Goal: Share content: Share content

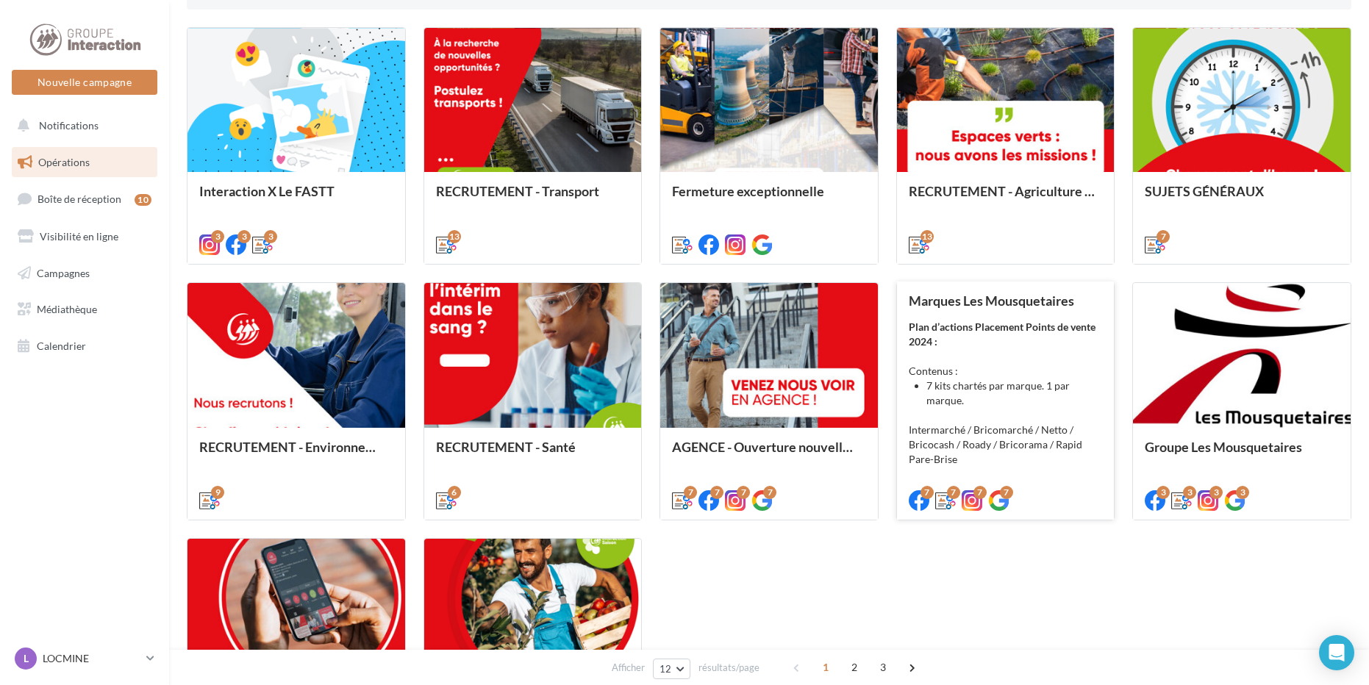
scroll to position [588, 0]
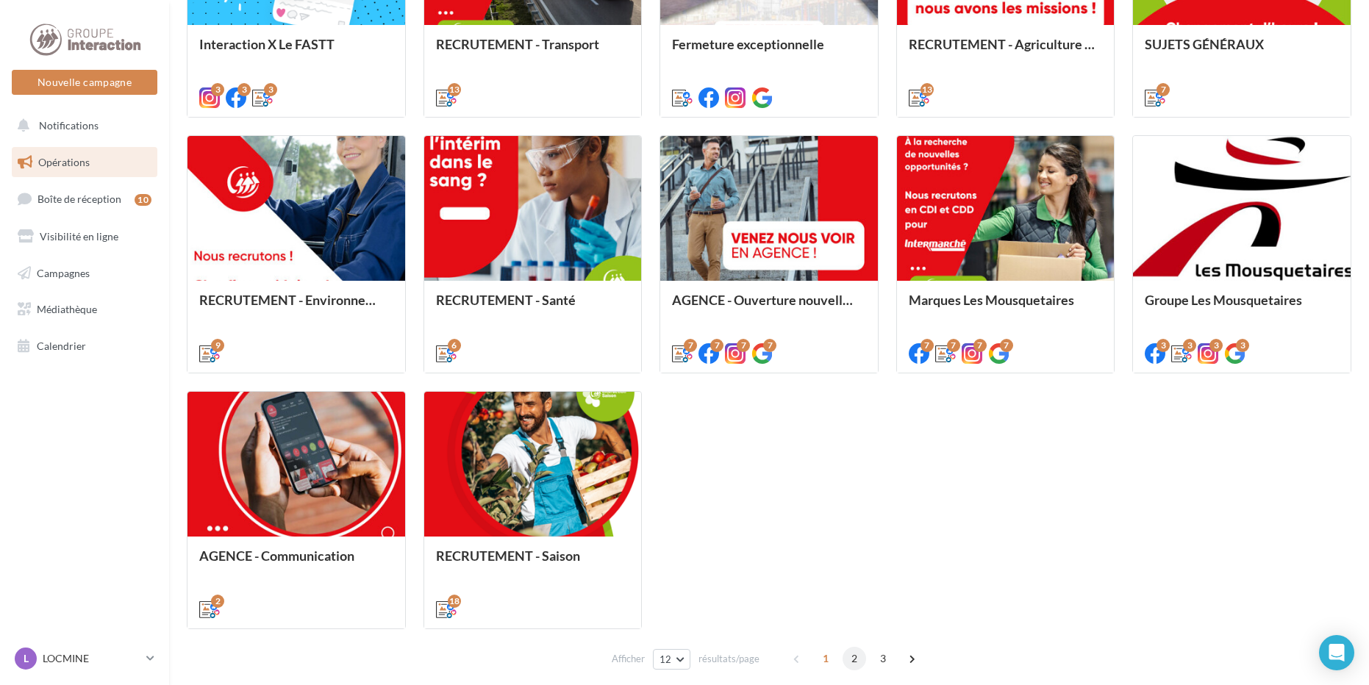
click at [851, 660] on span "2" at bounding box center [855, 659] width 24 height 24
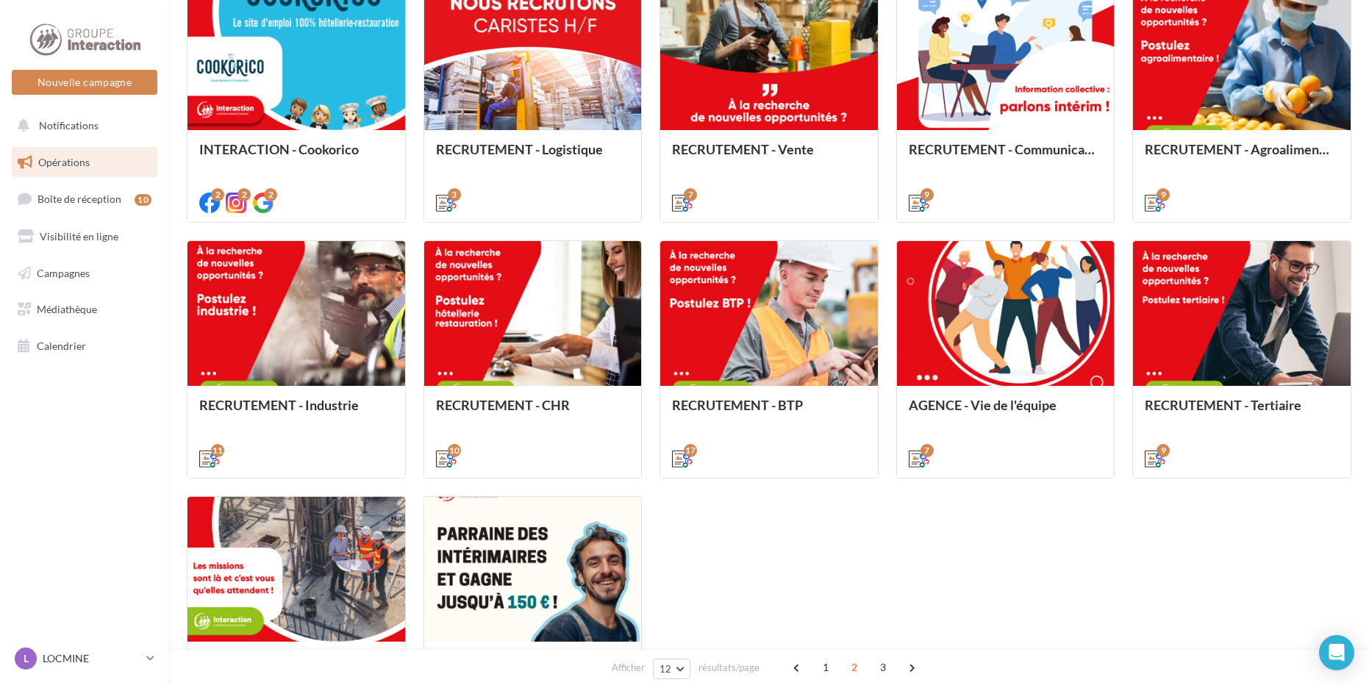
scroll to position [630, 0]
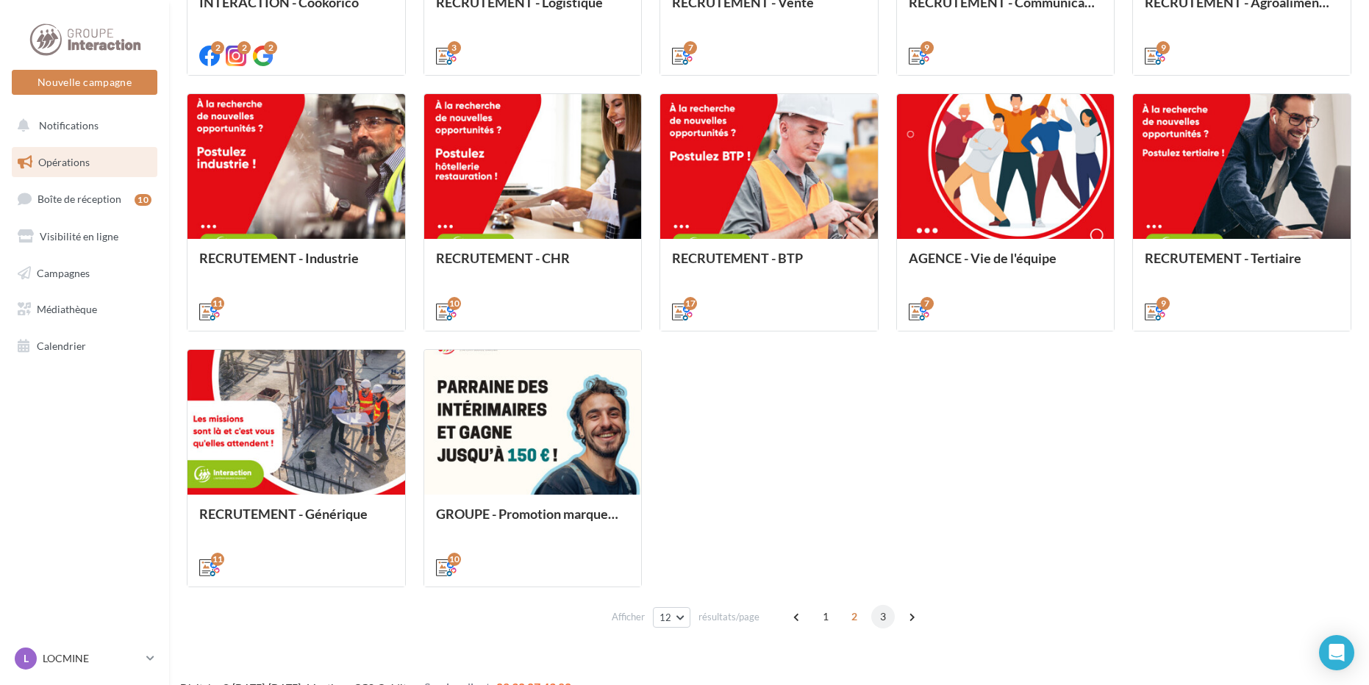
click at [877, 616] on span "3" at bounding box center [883, 617] width 24 height 24
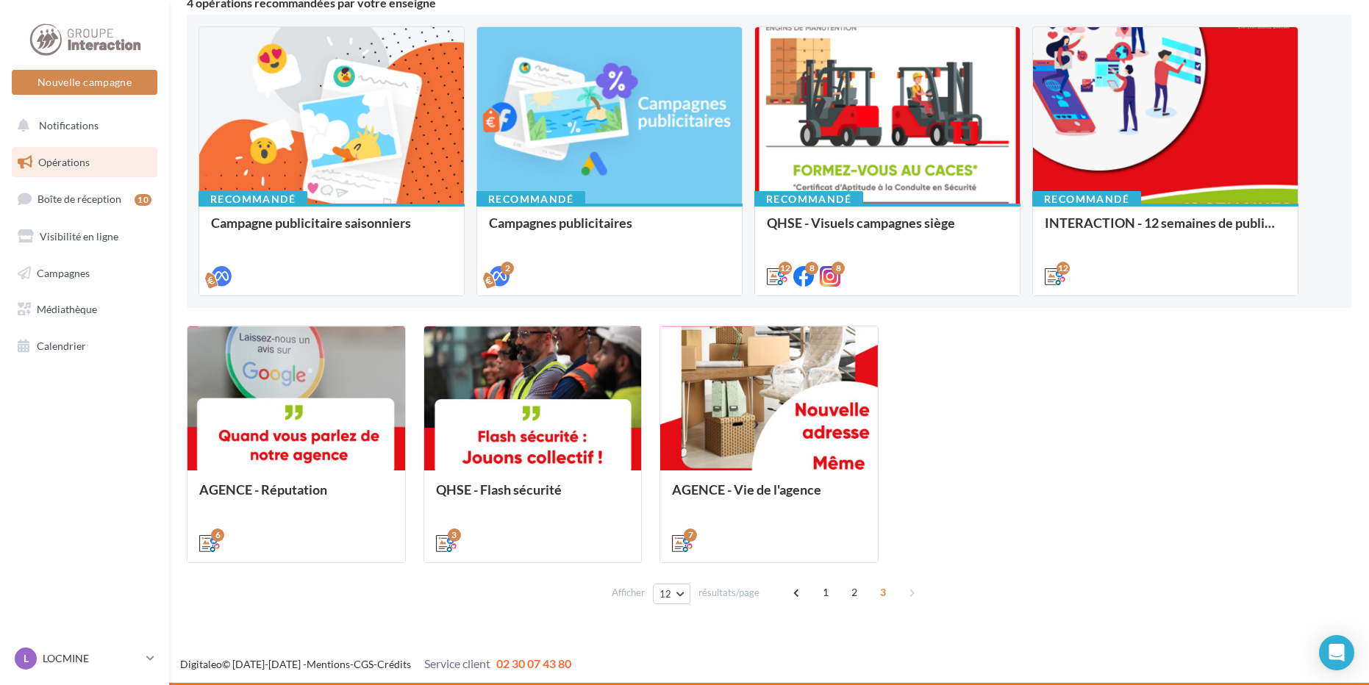
scroll to position [143, 0]
click at [846, 588] on span "2" at bounding box center [855, 593] width 24 height 24
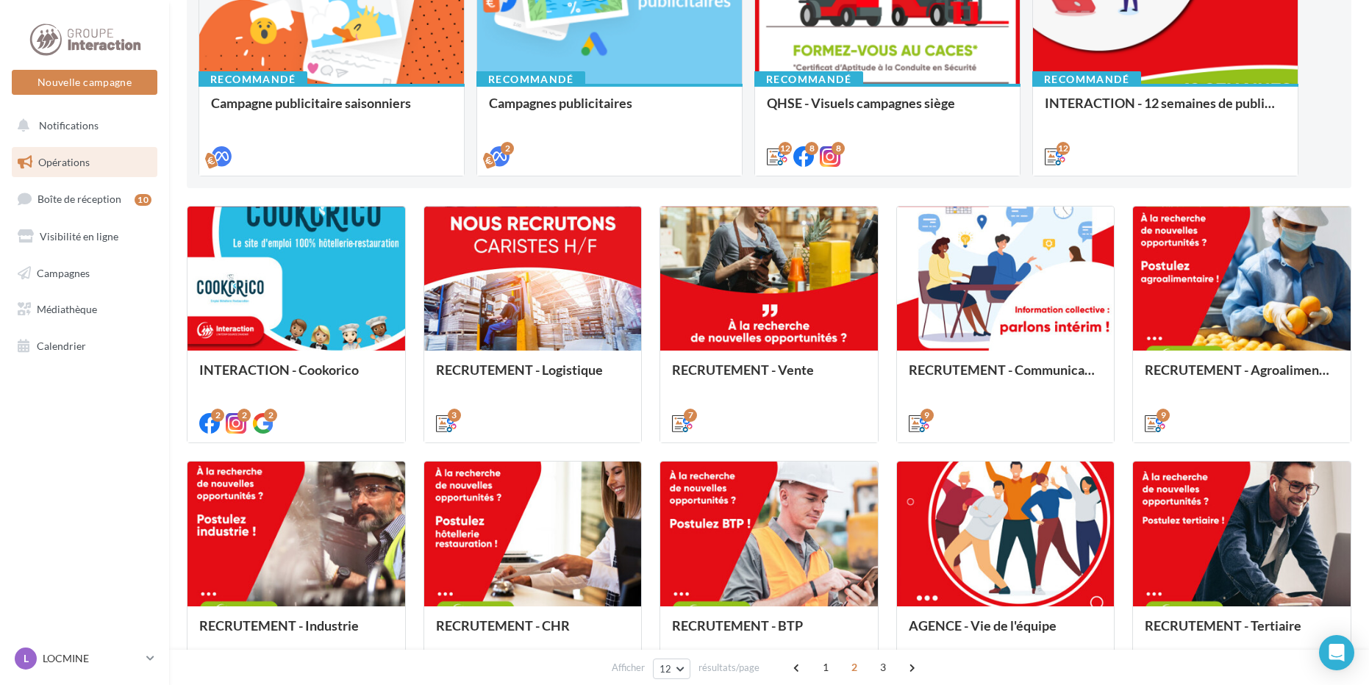
scroll to position [410, 0]
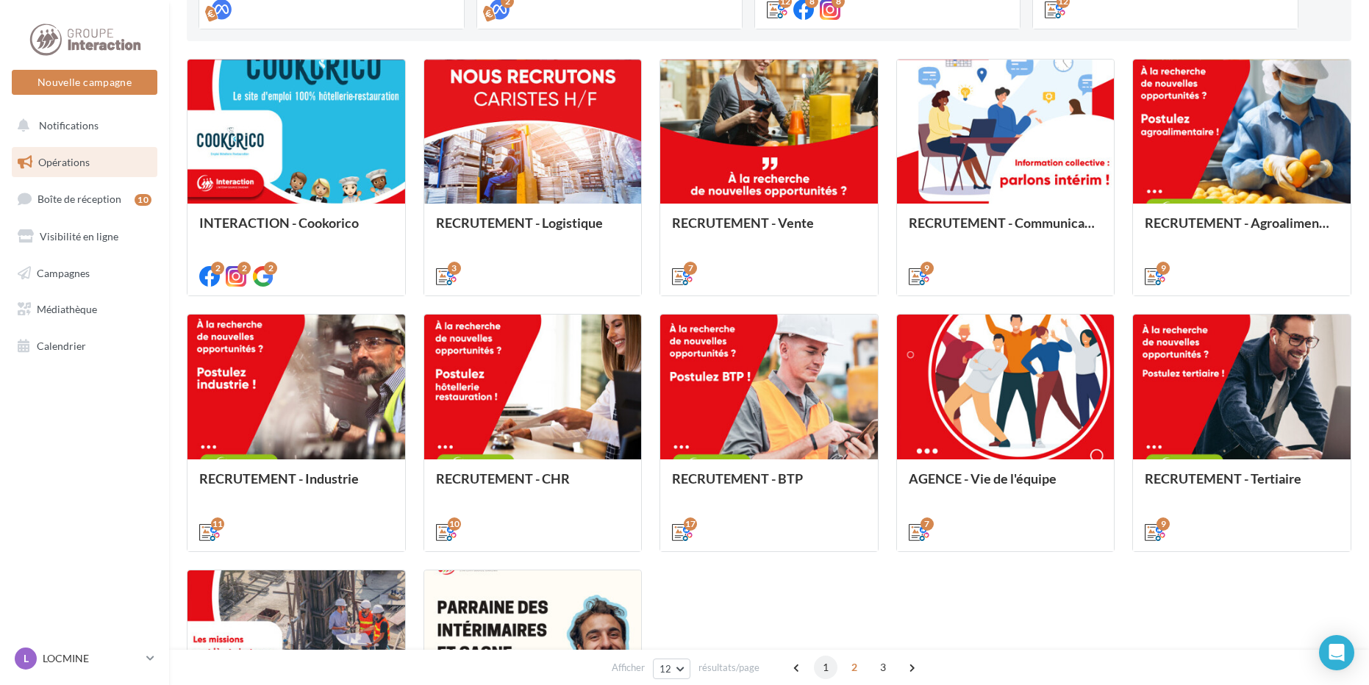
click at [821, 669] on span "1" at bounding box center [826, 668] width 24 height 24
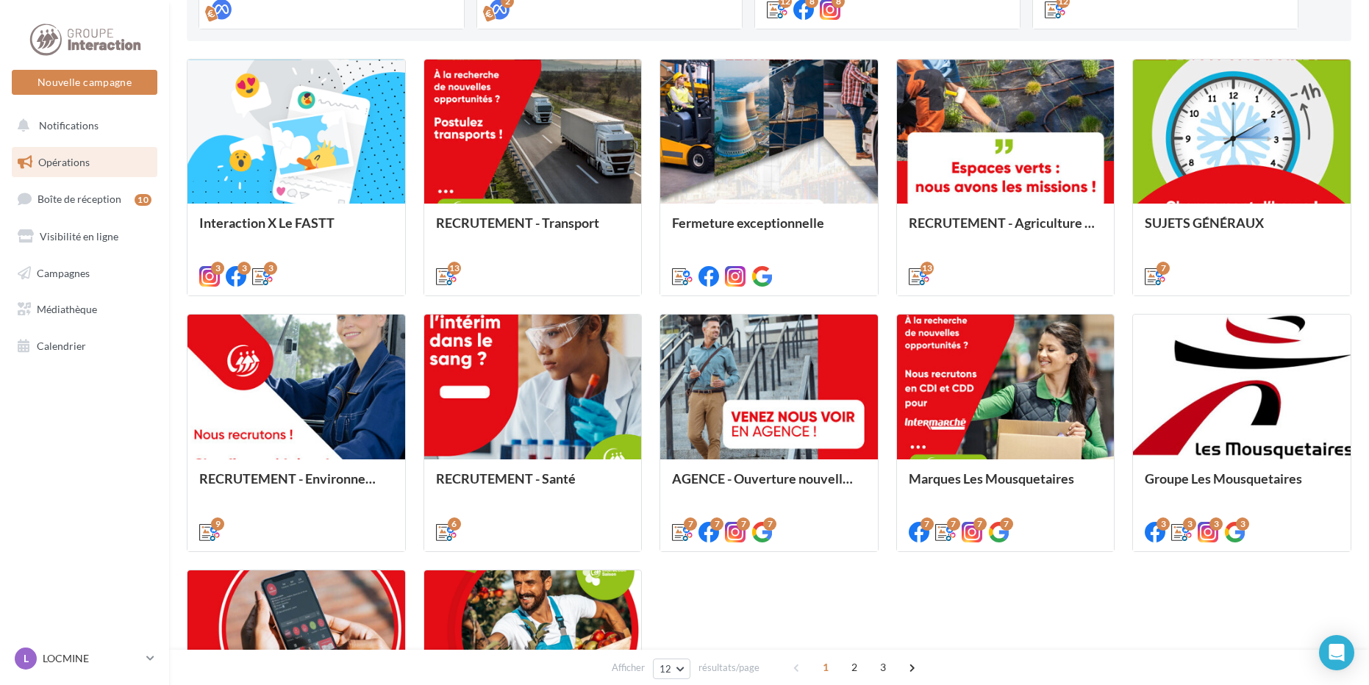
scroll to position [336, 0]
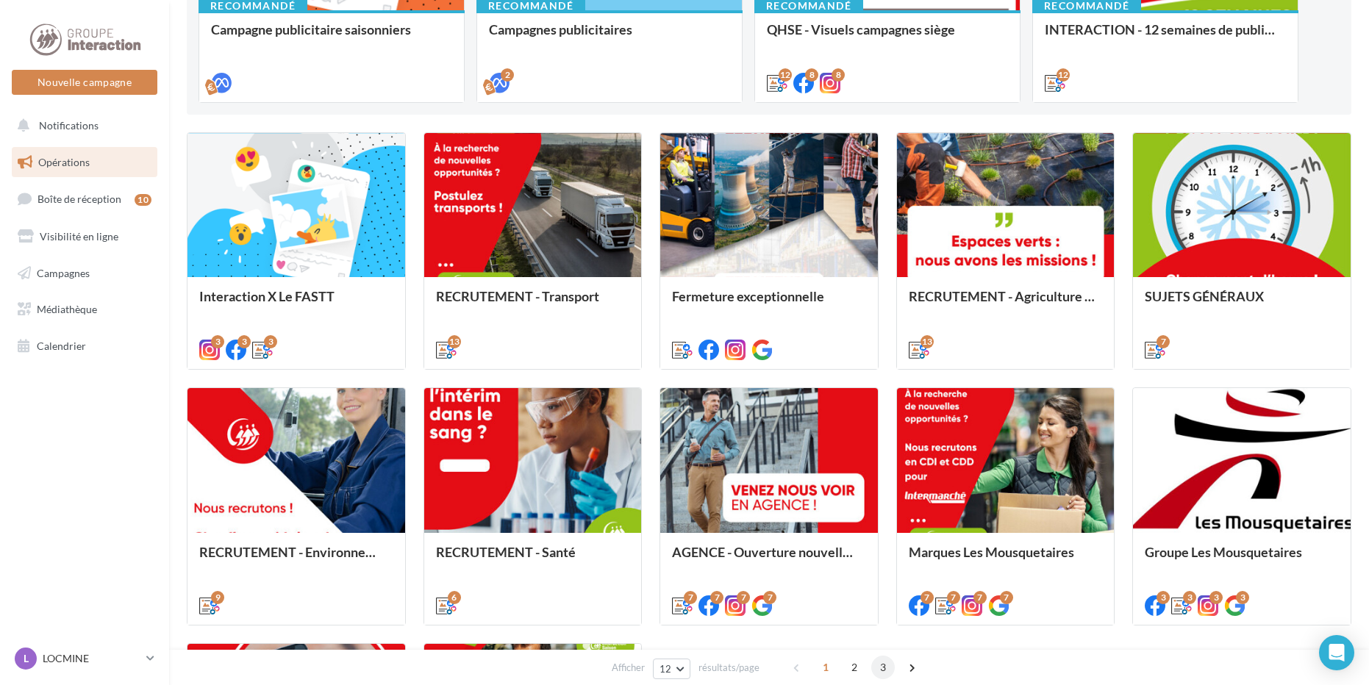
click at [887, 673] on span "3" at bounding box center [883, 668] width 24 height 24
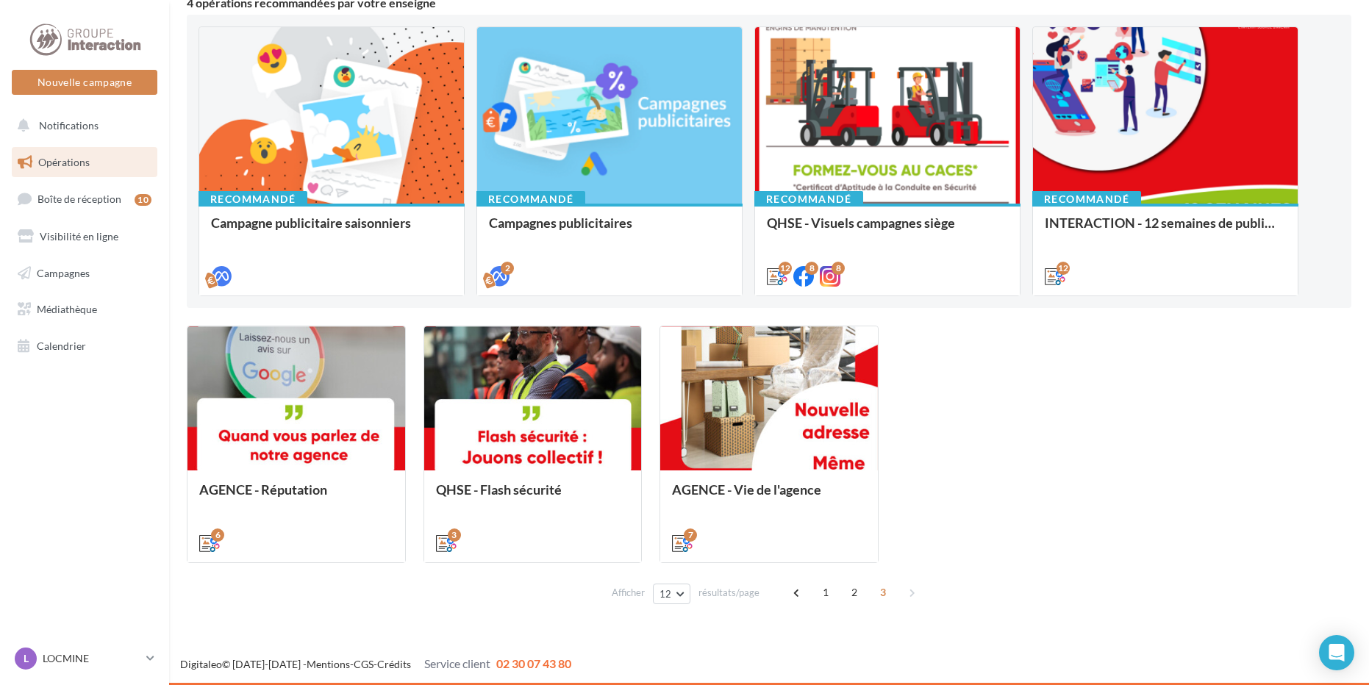
scroll to position [143, 0]
click at [852, 591] on span "2" at bounding box center [855, 593] width 24 height 24
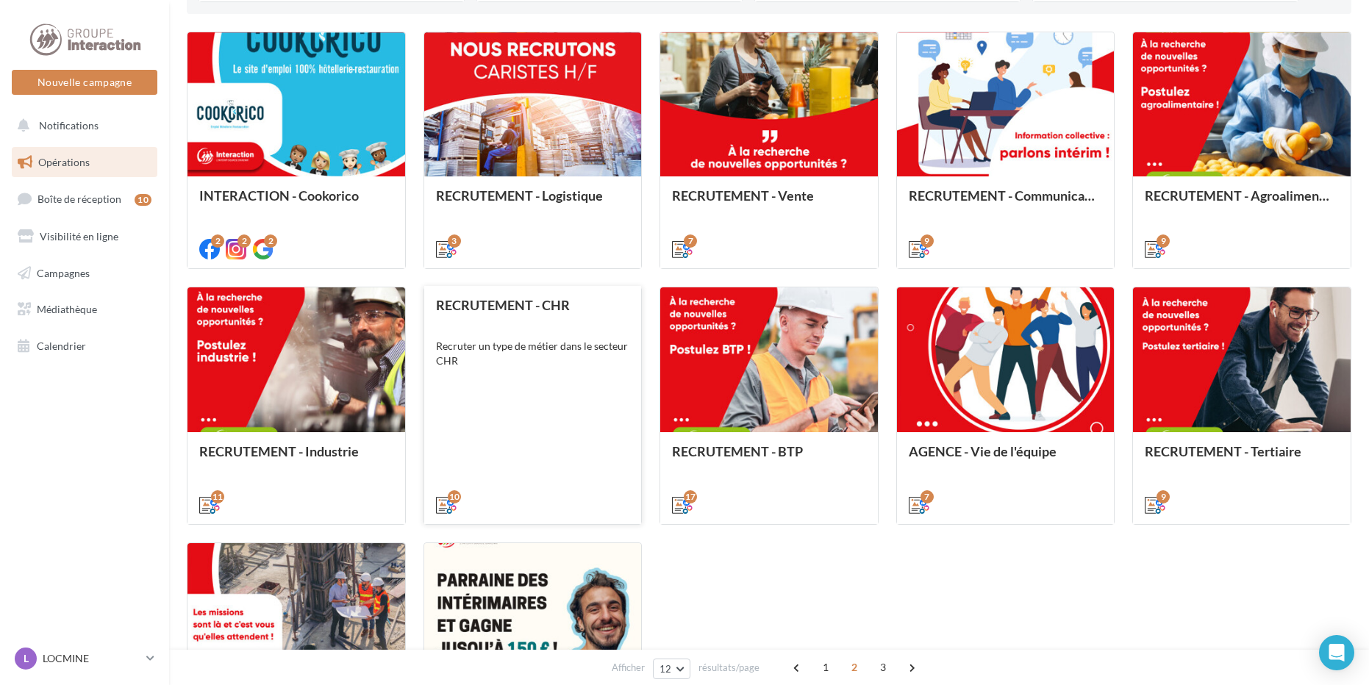
scroll to position [510, 0]
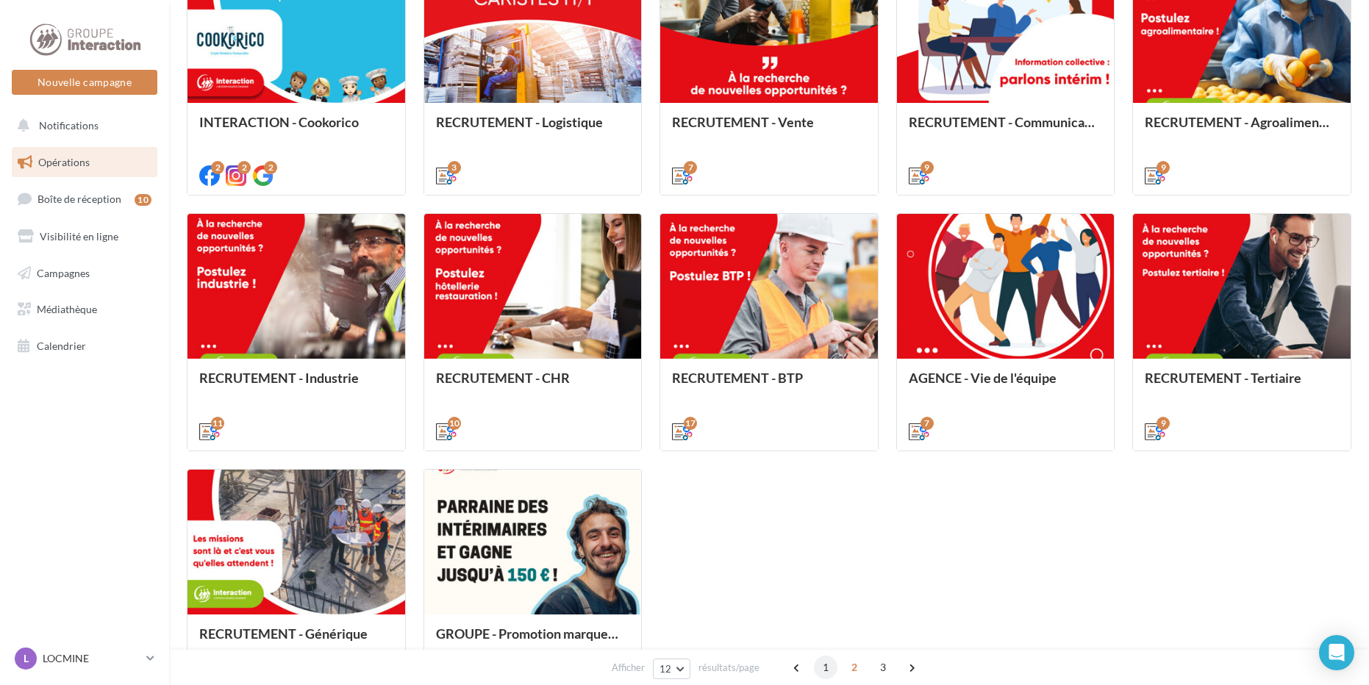
click at [815, 668] on span "1" at bounding box center [826, 668] width 24 height 24
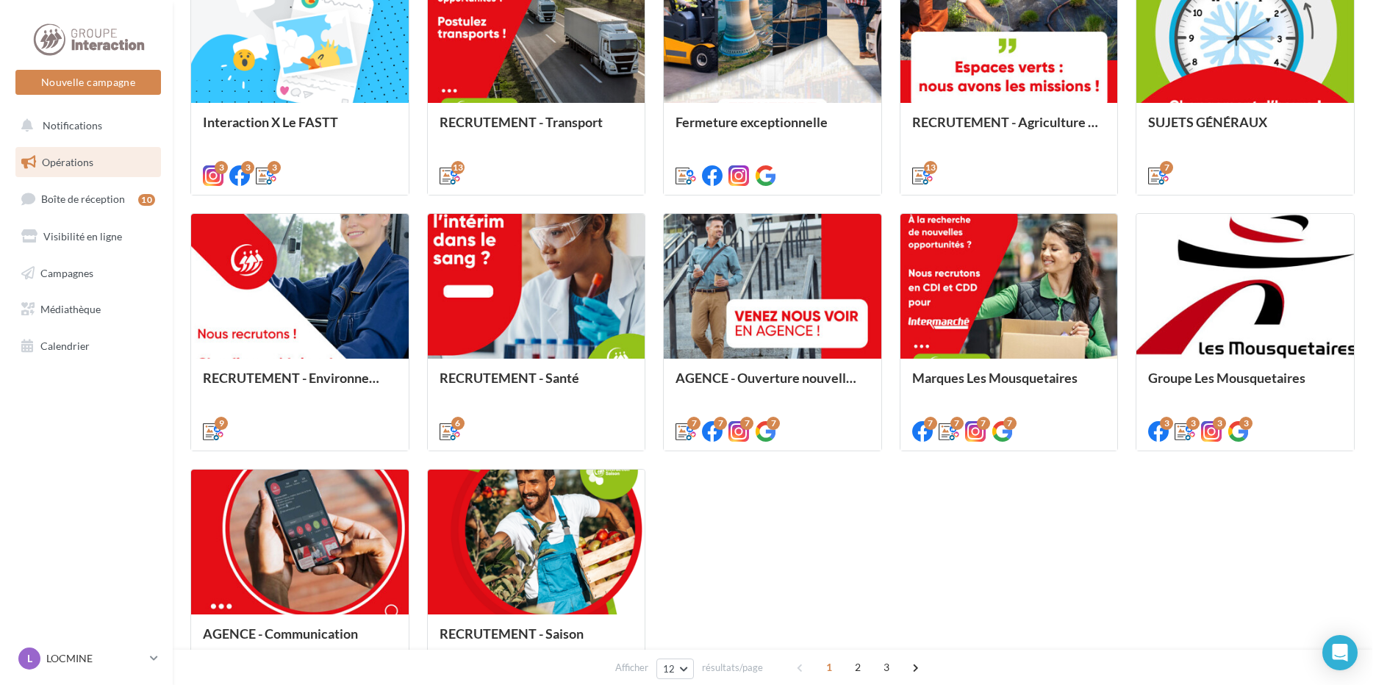
scroll to position [410, 0]
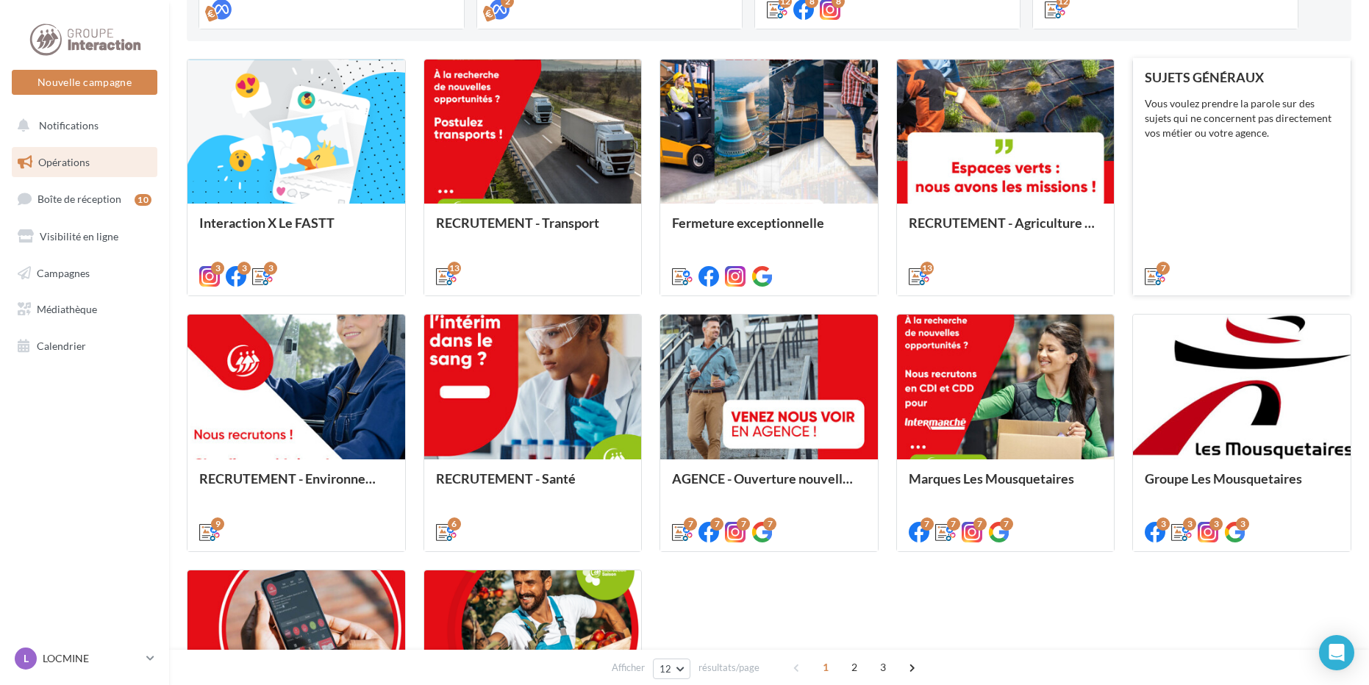
click at [1236, 170] on div "SUJETS GÉNÉRAUX Vous voulez prendre la parole sur des sujets qui ne concernent …" at bounding box center [1242, 176] width 194 height 213
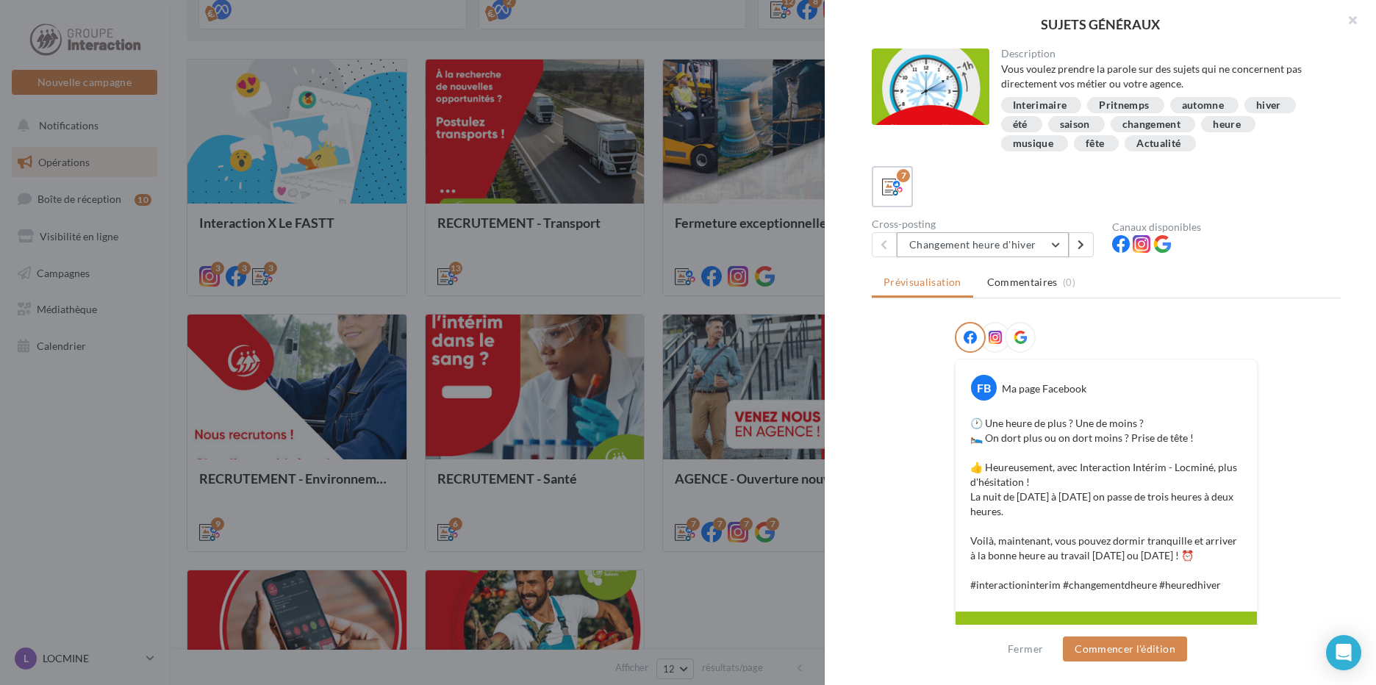
click at [1040, 239] on button "Changement heure d'hiver" at bounding box center [983, 244] width 172 height 25
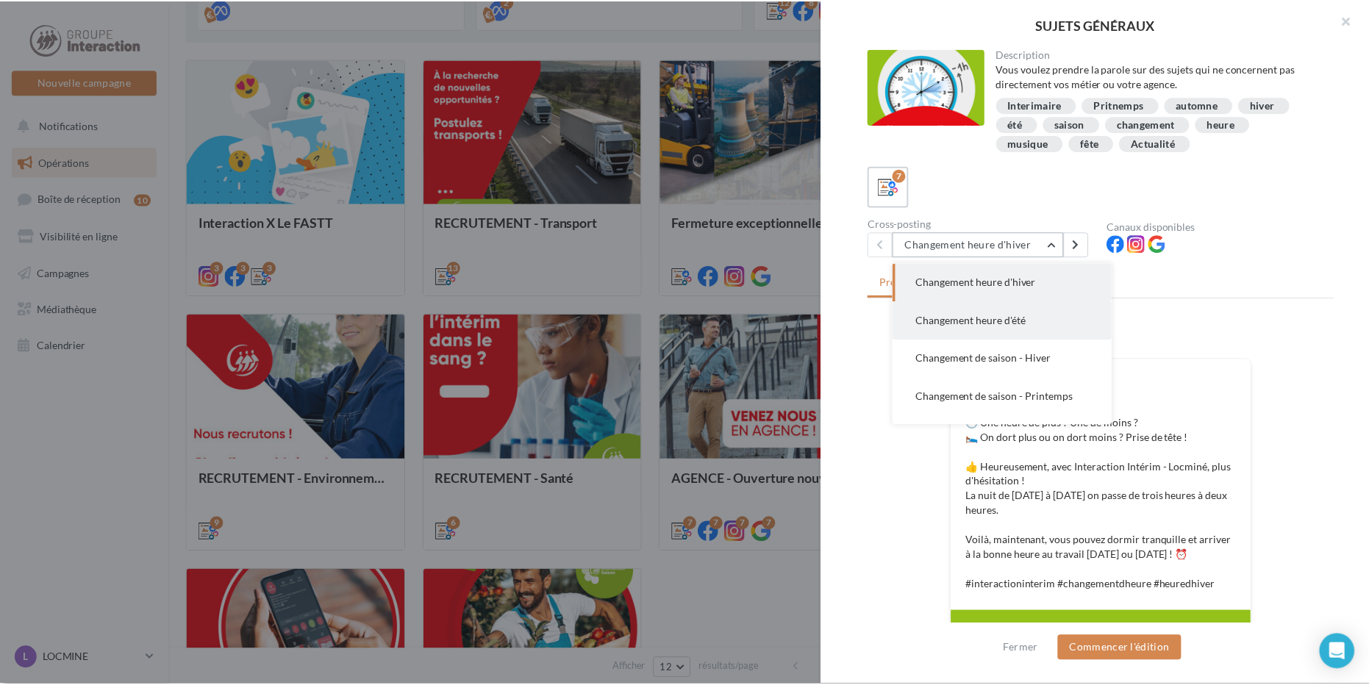
scroll to position [106, 0]
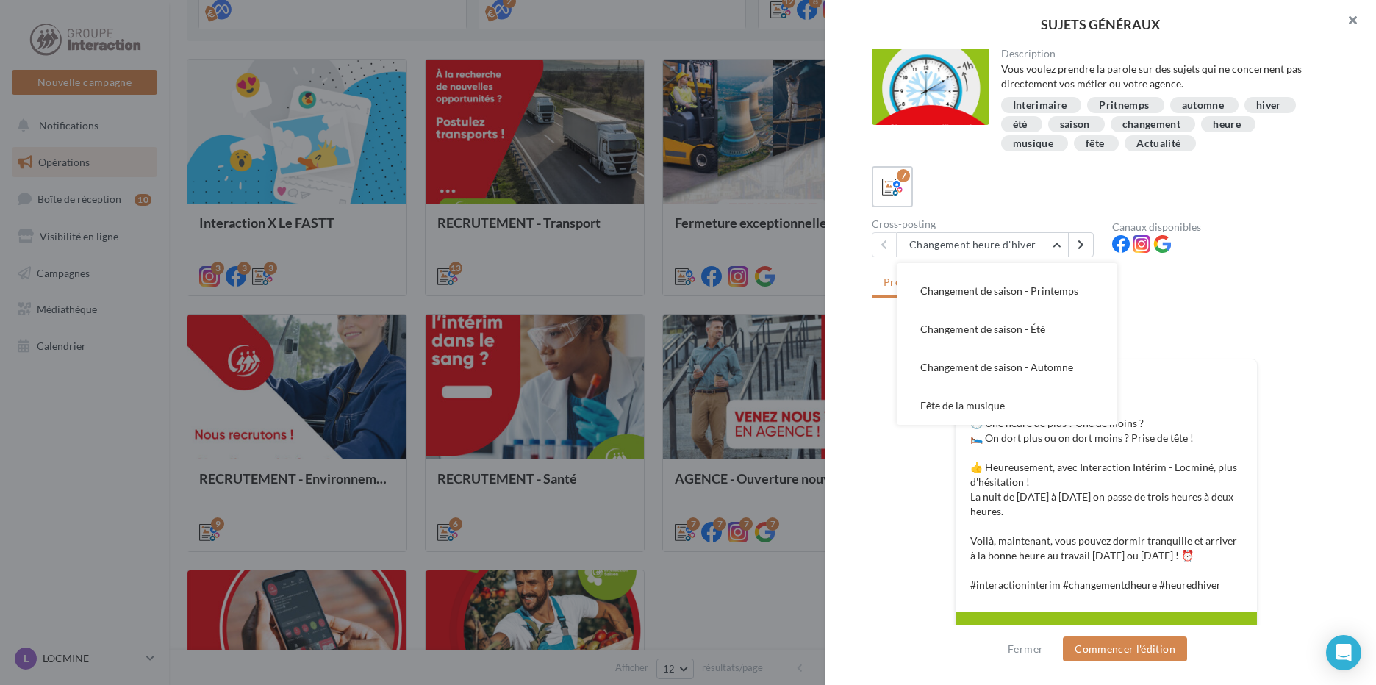
click at [1351, 25] on button "button" at bounding box center [1347, 22] width 59 height 44
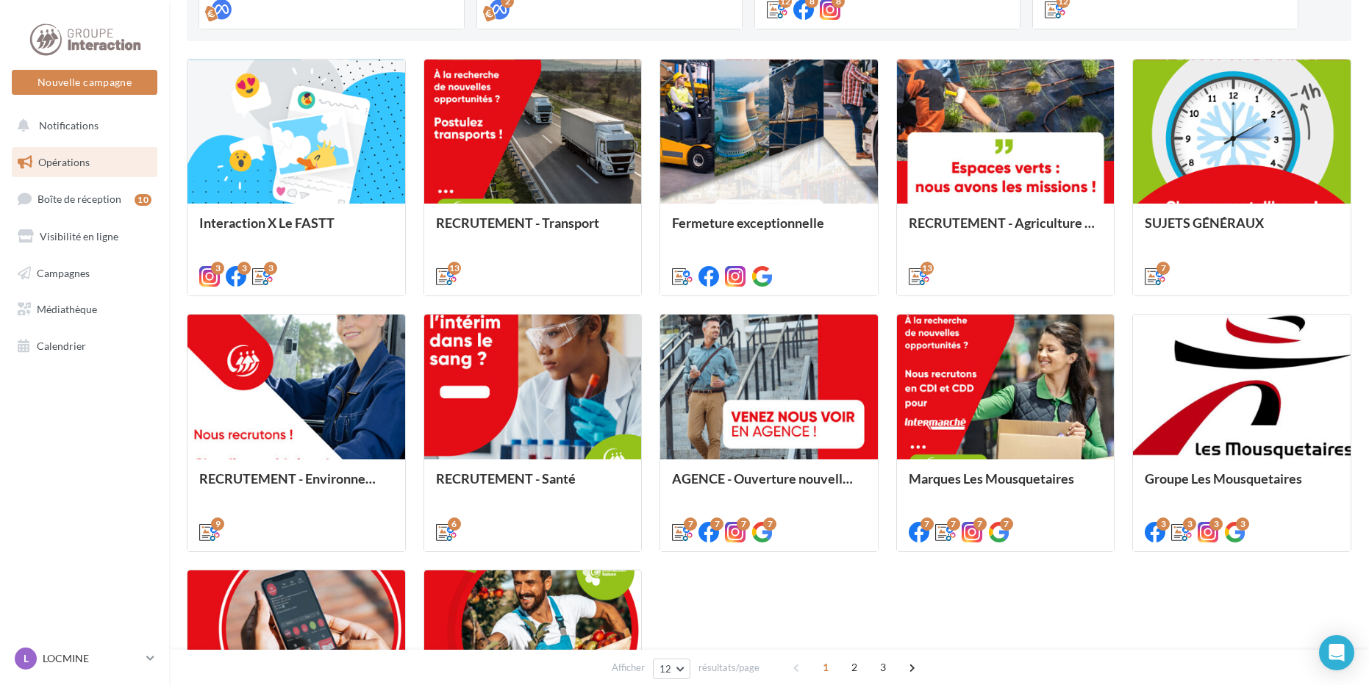
scroll to position [557, 0]
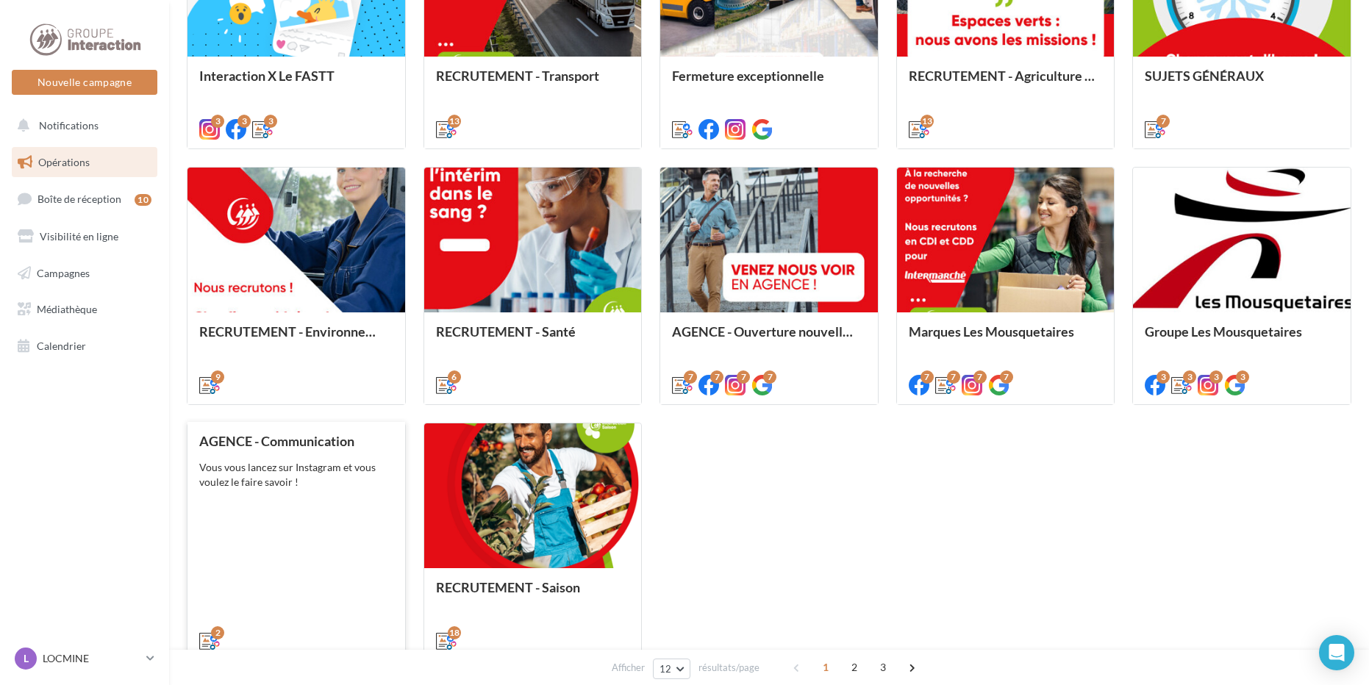
click at [279, 518] on div "AGENCE - Communication Vous vous lancez sur Instagram et vous voulez le faire s…" at bounding box center [296, 540] width 194 height 213
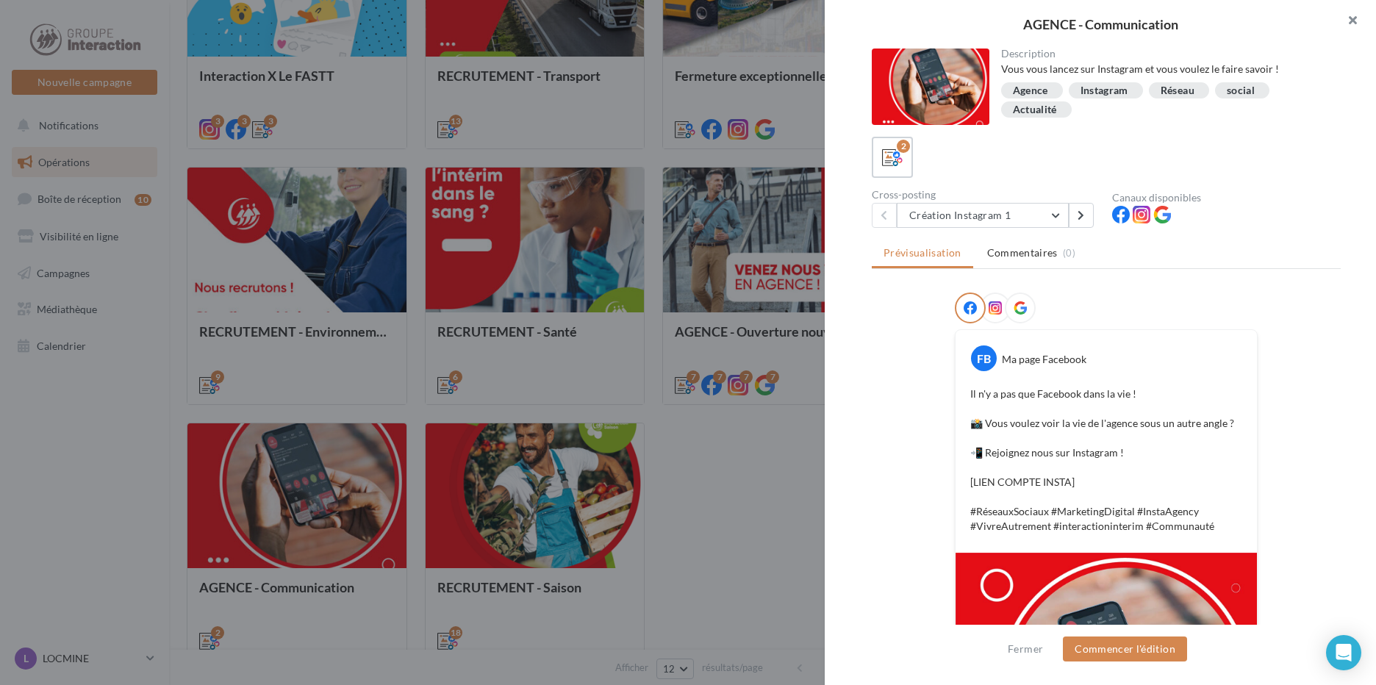
click at [1352, 13] on button "button" at bounding box center [1347, 22] width 59 height 44
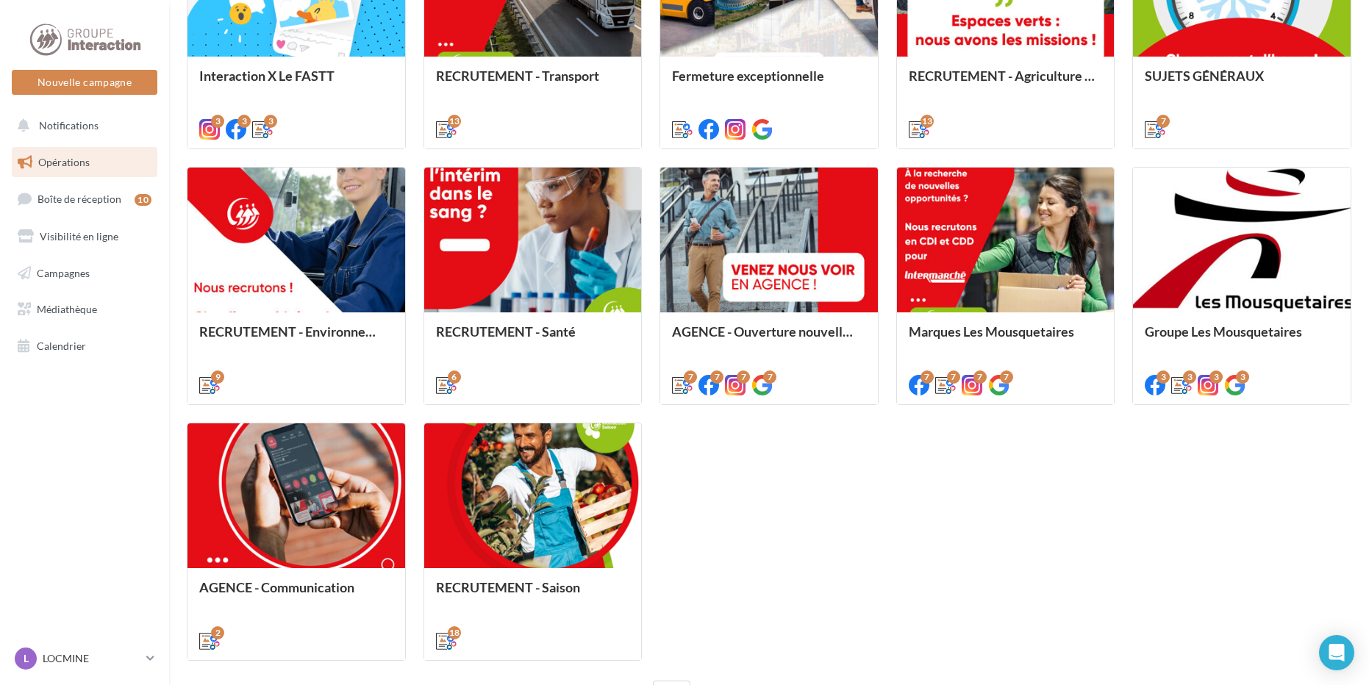
scroll to position [654, 0]
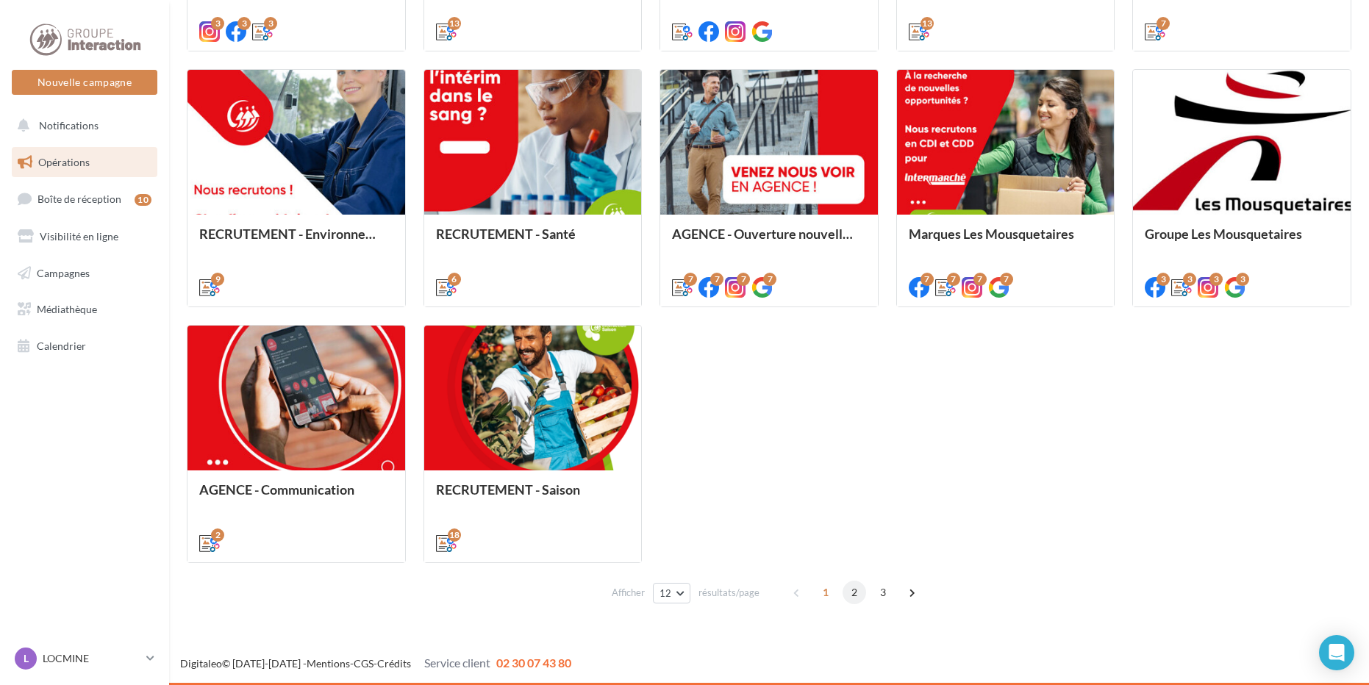
click at [851, 593] on span "2" at bounding box center [855, 593] width 24 height 24
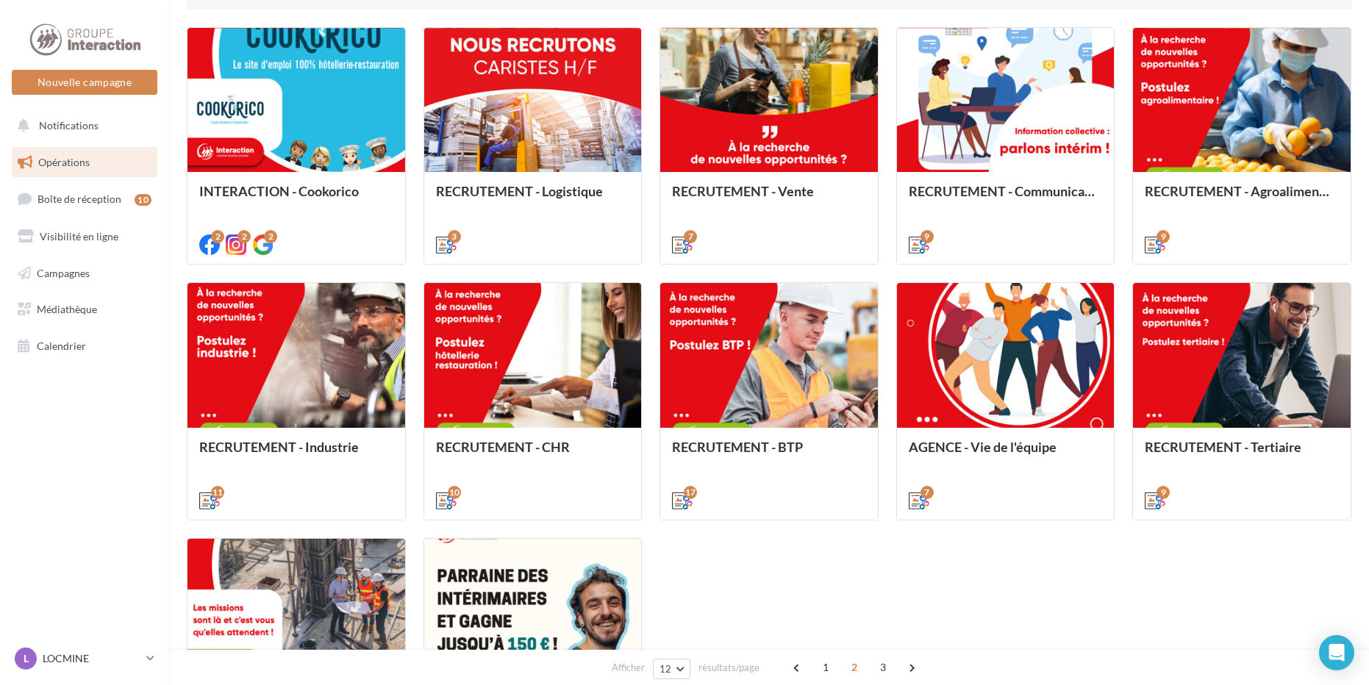
scroll to position [515, 0]
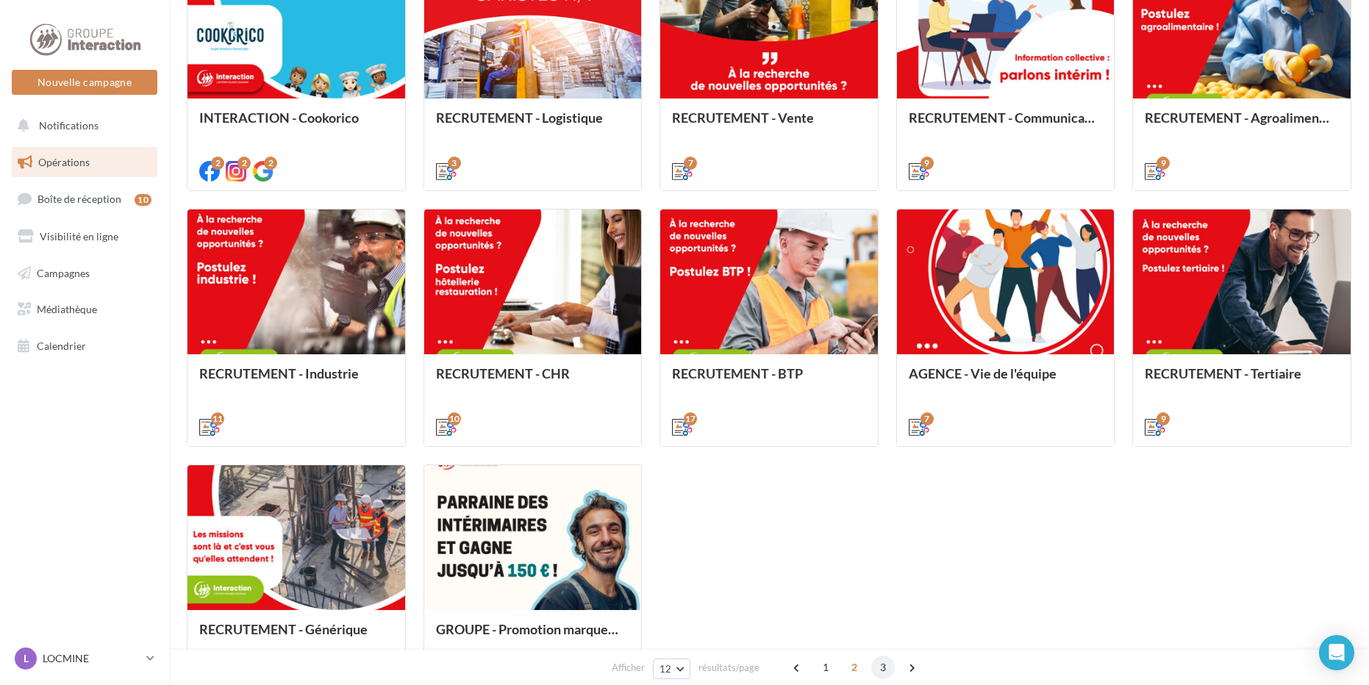
click at [878, 666] on span "3" at bounding box center [883, 668] width 24 height 24
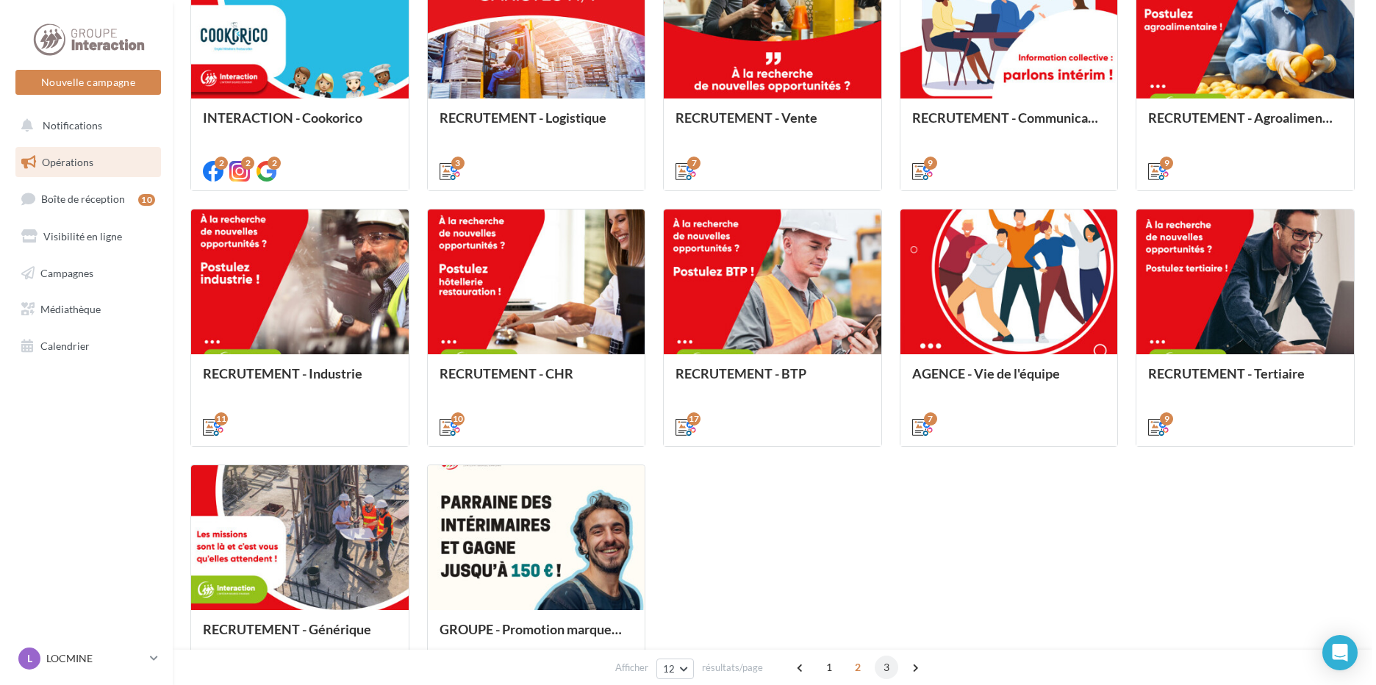
scroll to position [143, 0]
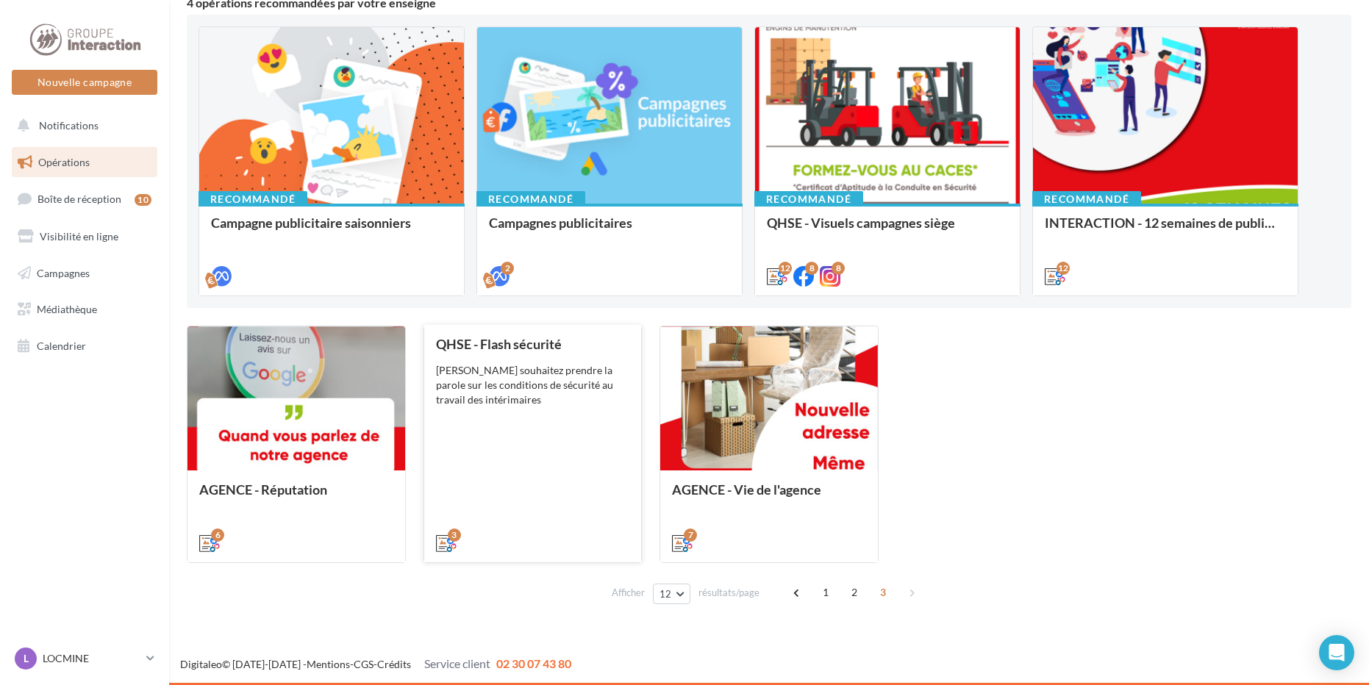
click at [534, 451] on div "QHSE - Flash sécurité Vous souhaitez prendre la parole sur les conditions de sé…" at bounding box center [533, 443] width 194 height 213
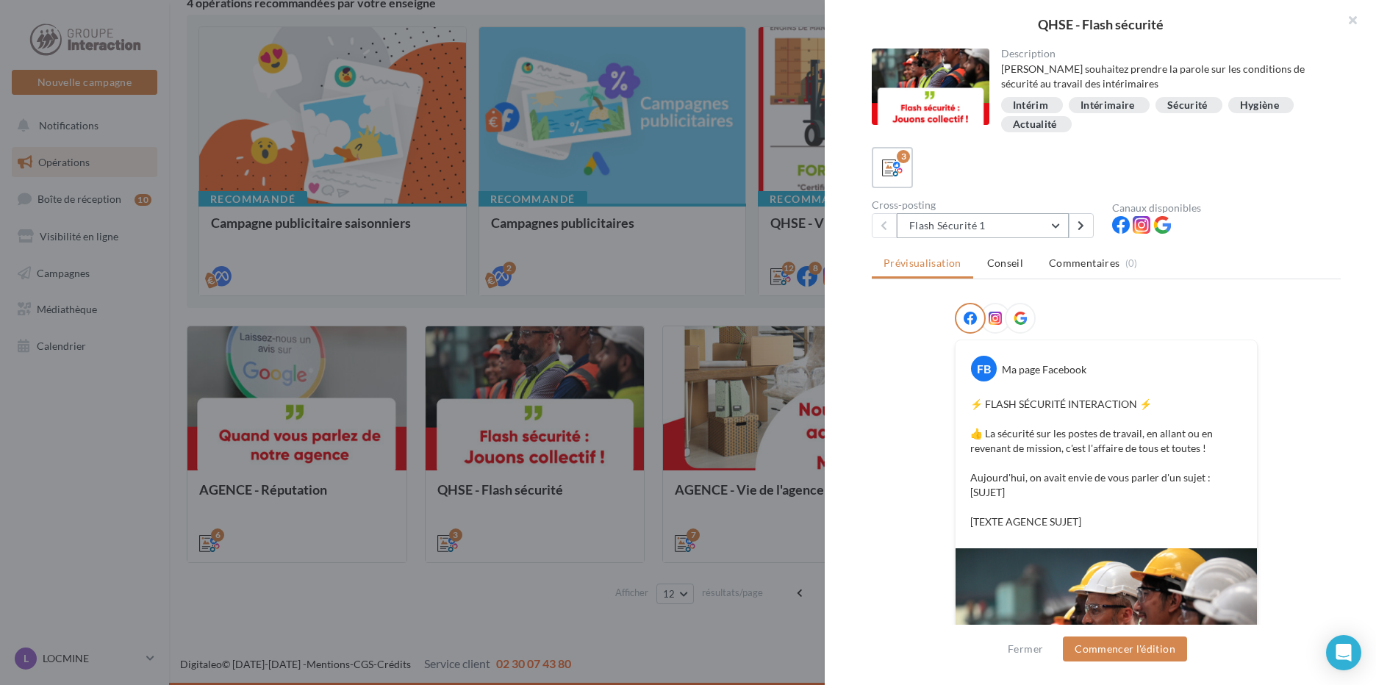
click at [1021, 221] on button "Flash Sécurité 1" at bounding box center [983, 225] width 172 height 25
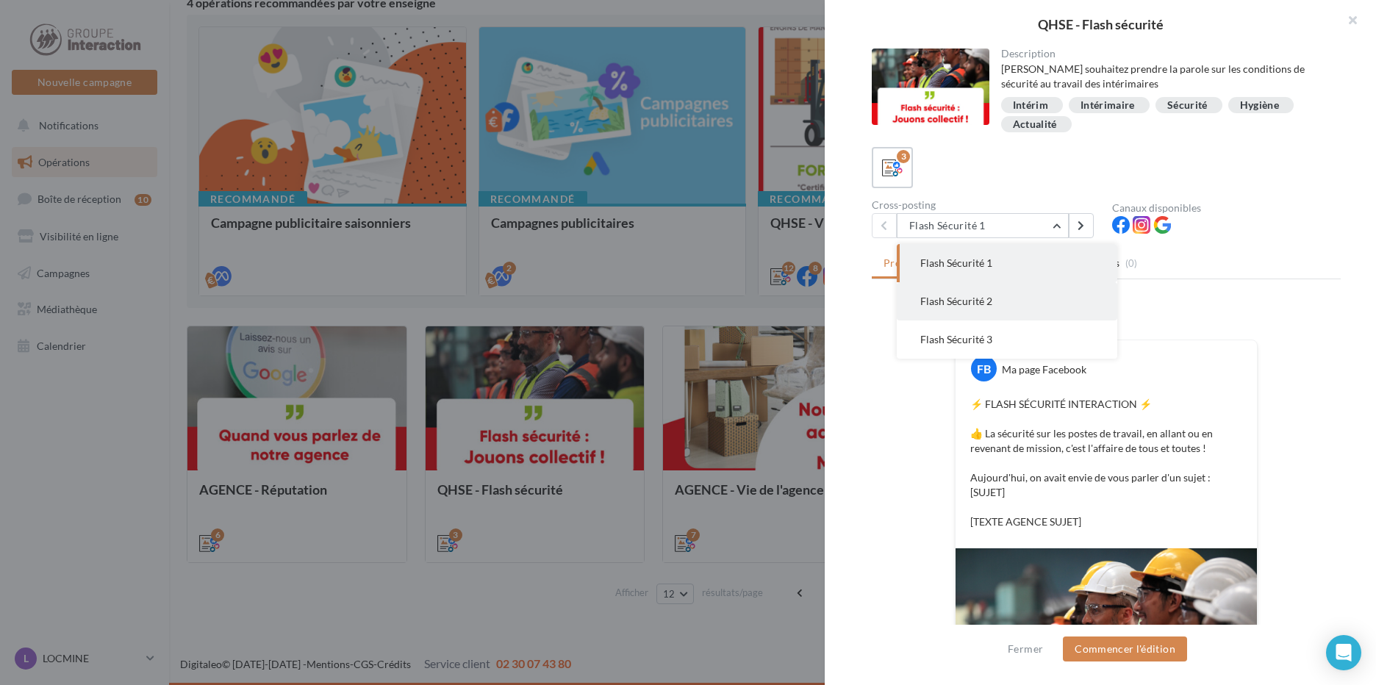
click at [1001, 293] on button "Flash Sécurité 2" at bounding box center [1007, 301] width 221 height 38
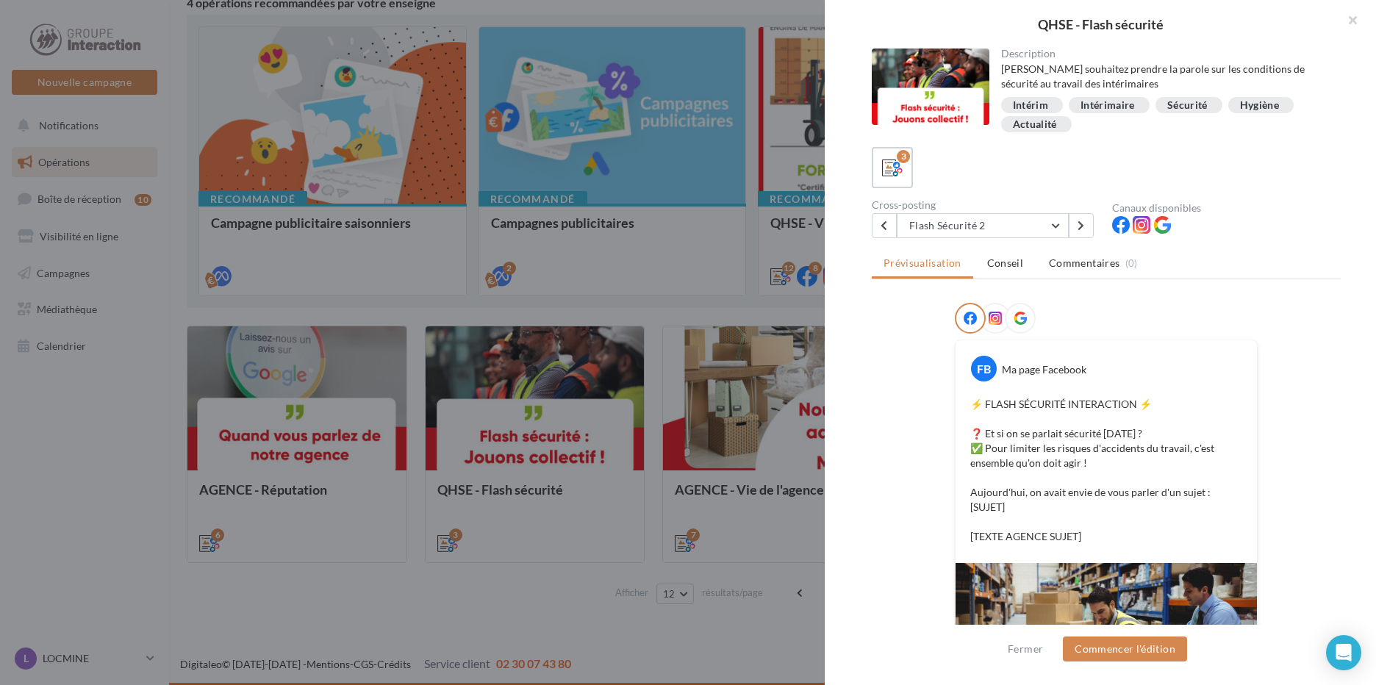
scroll to position [147, 0]
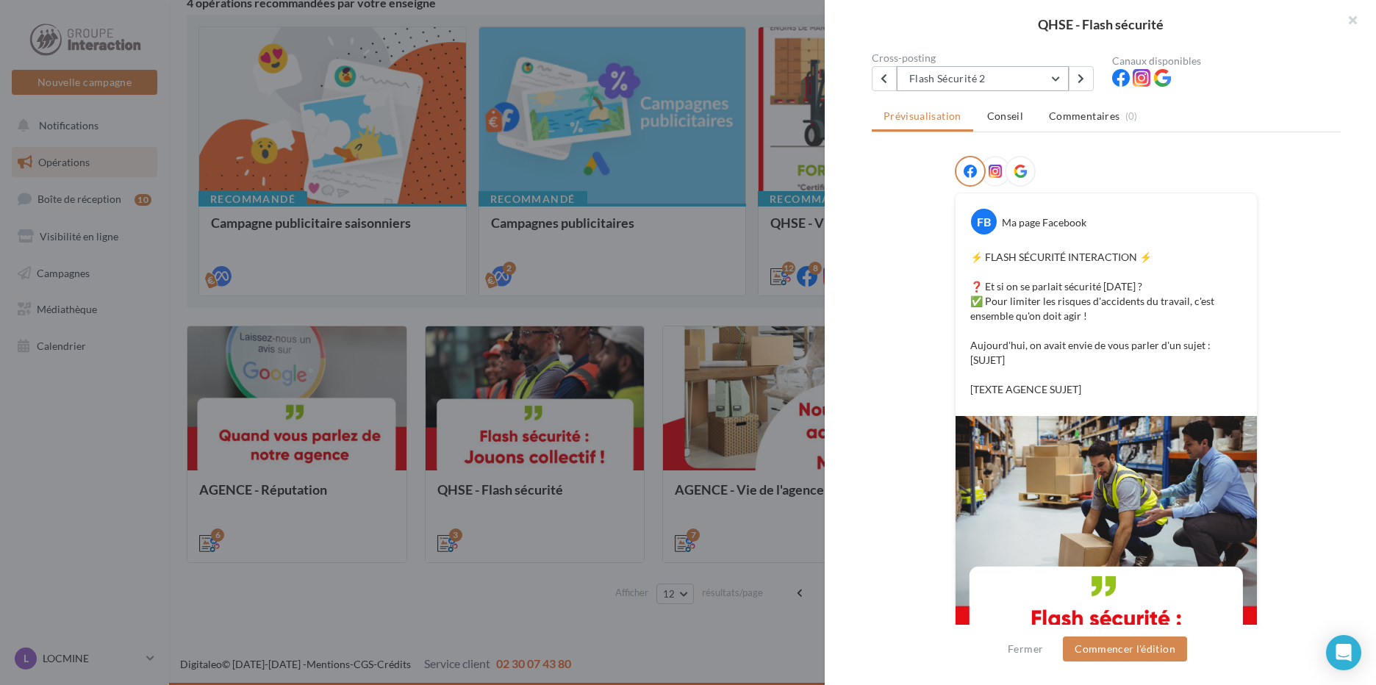
click at [1026, 79] on button "Flash Sécurité 2" at bounding box center [983, 78] width 172 height 25
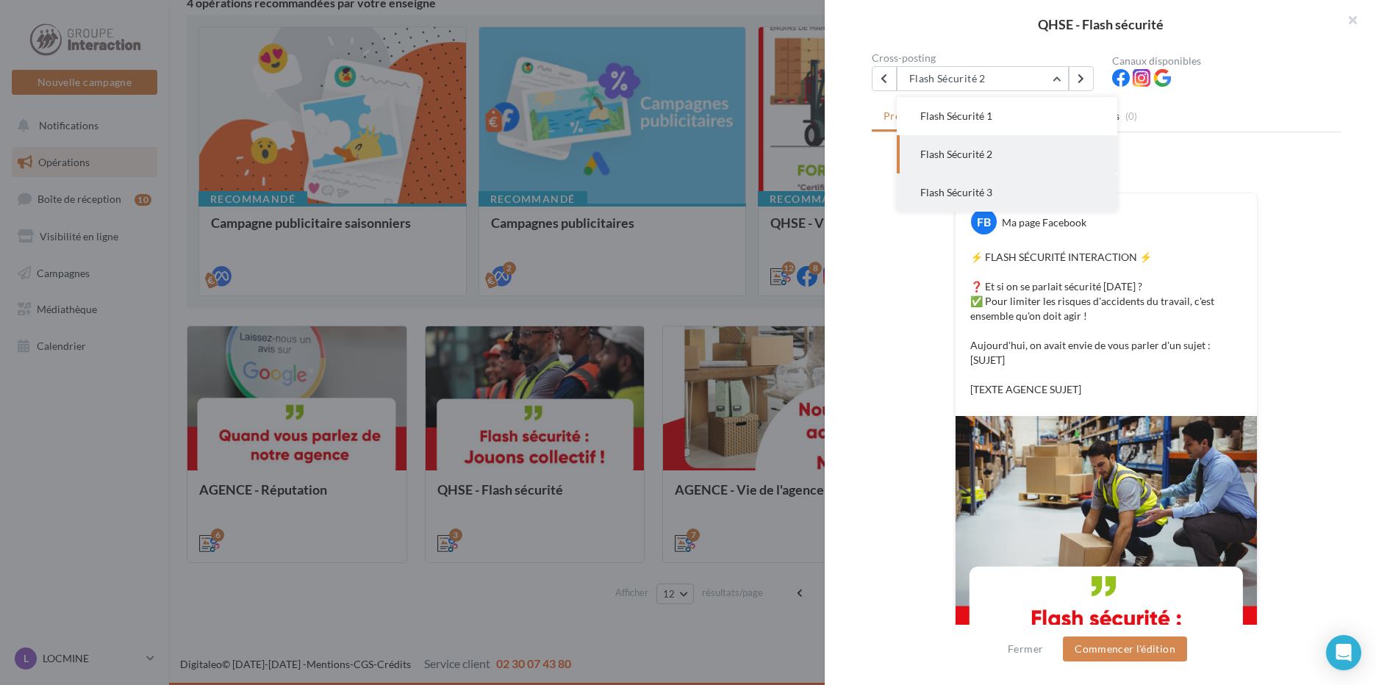
click at [984, 185] on button "Flash Sécurité 3" at bounding box center [1007, 193] width 221 height 38
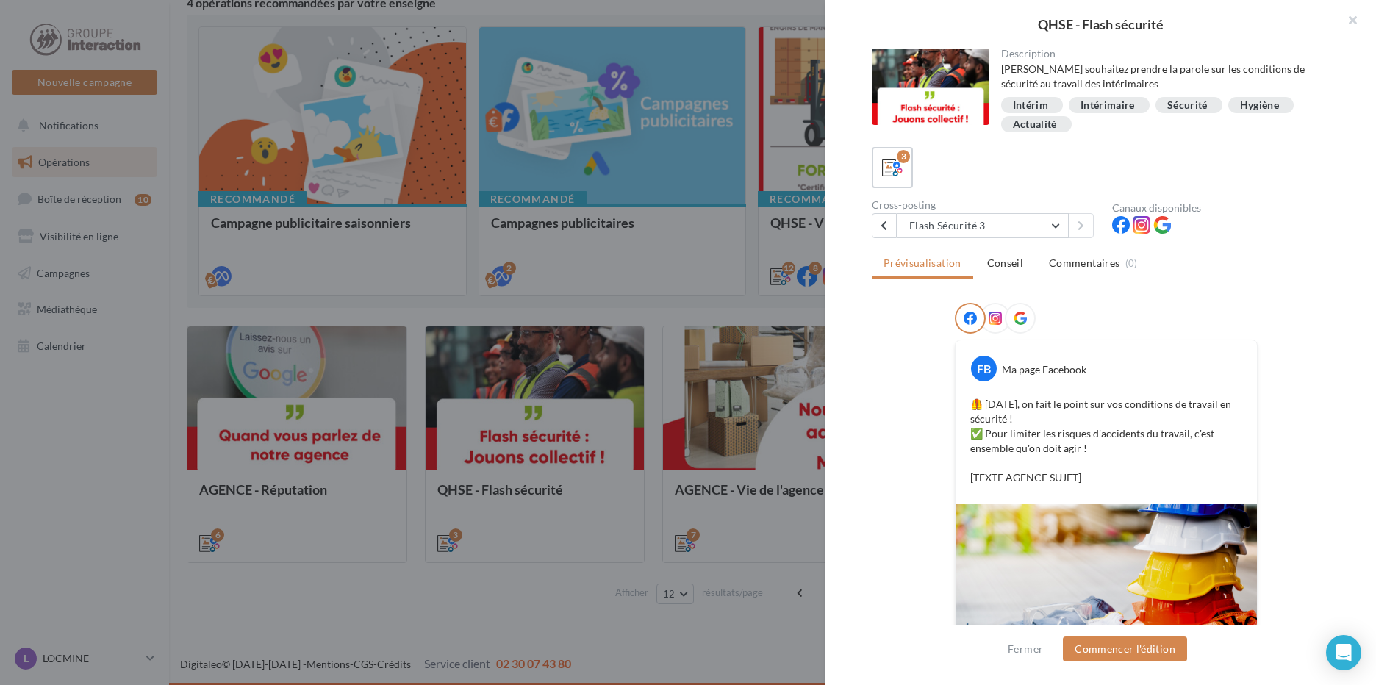
scroll to position [74, 0]
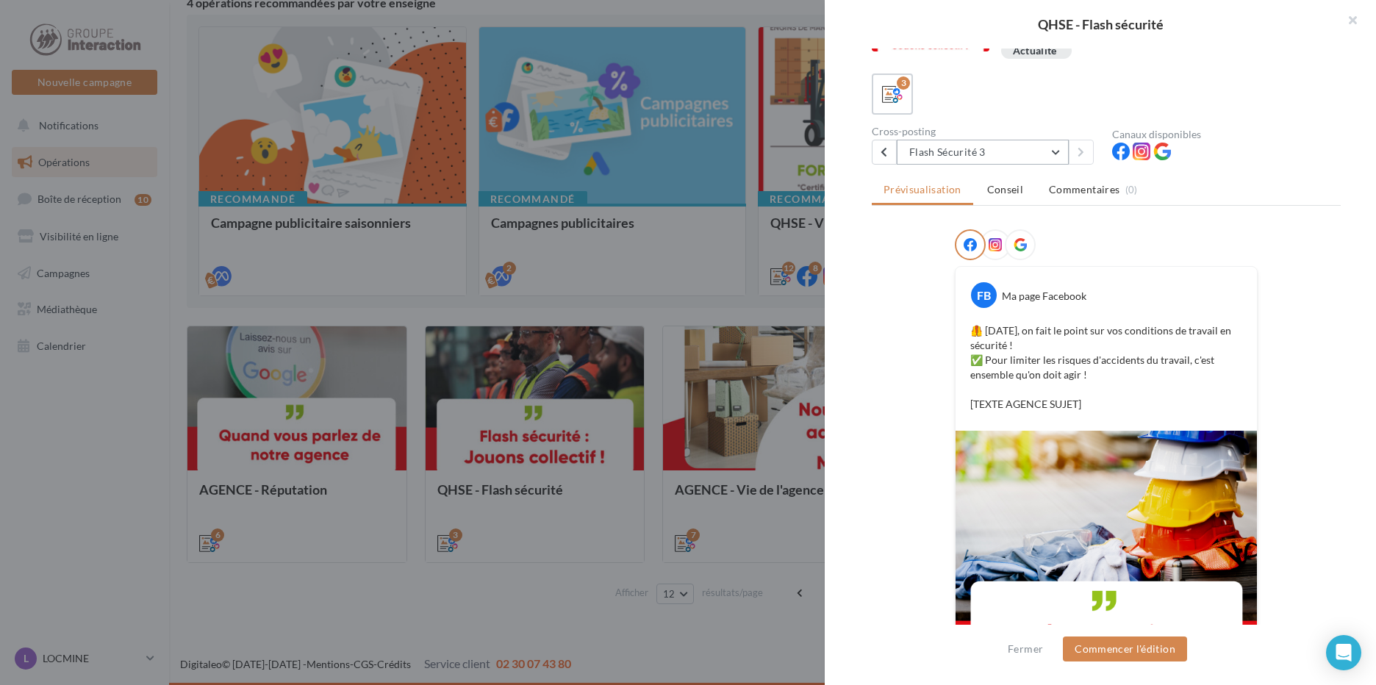
click at [995, 148] on button "Flash Sécurité 3" at bounding box center [983, 152] width 172 height 25
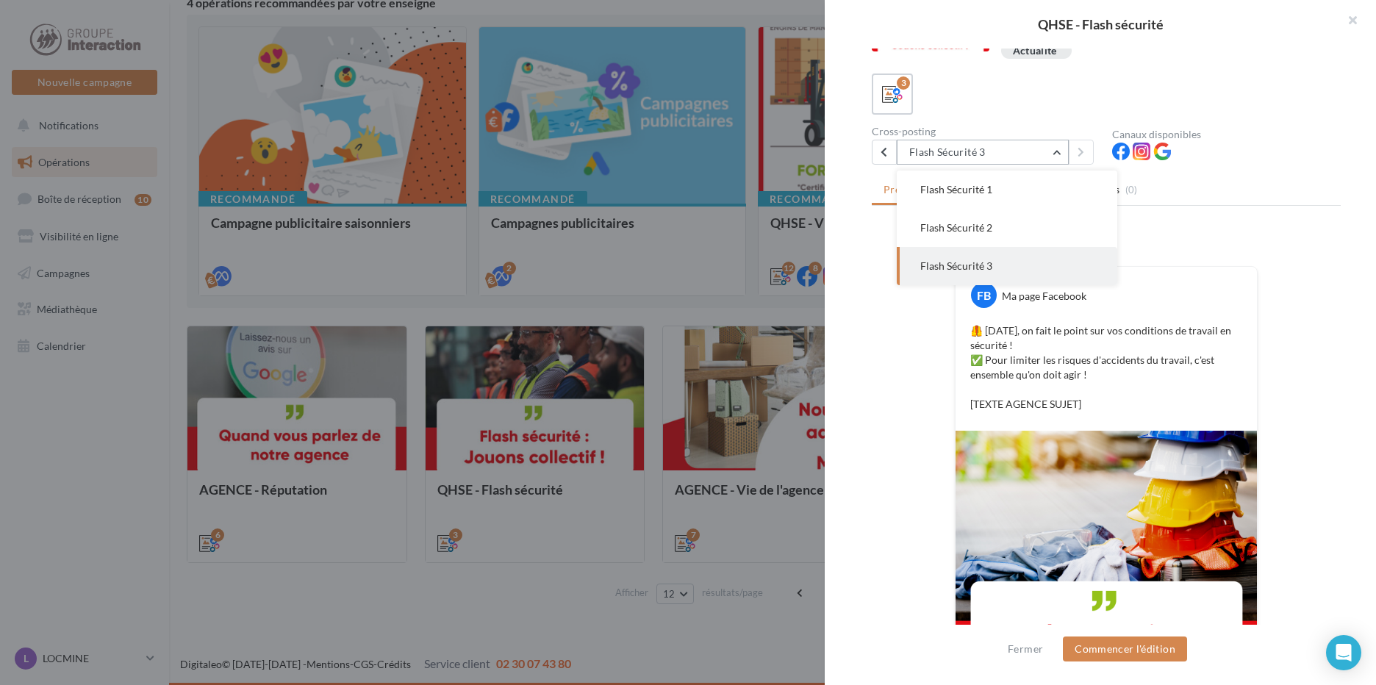
scroll to position [147, 0]
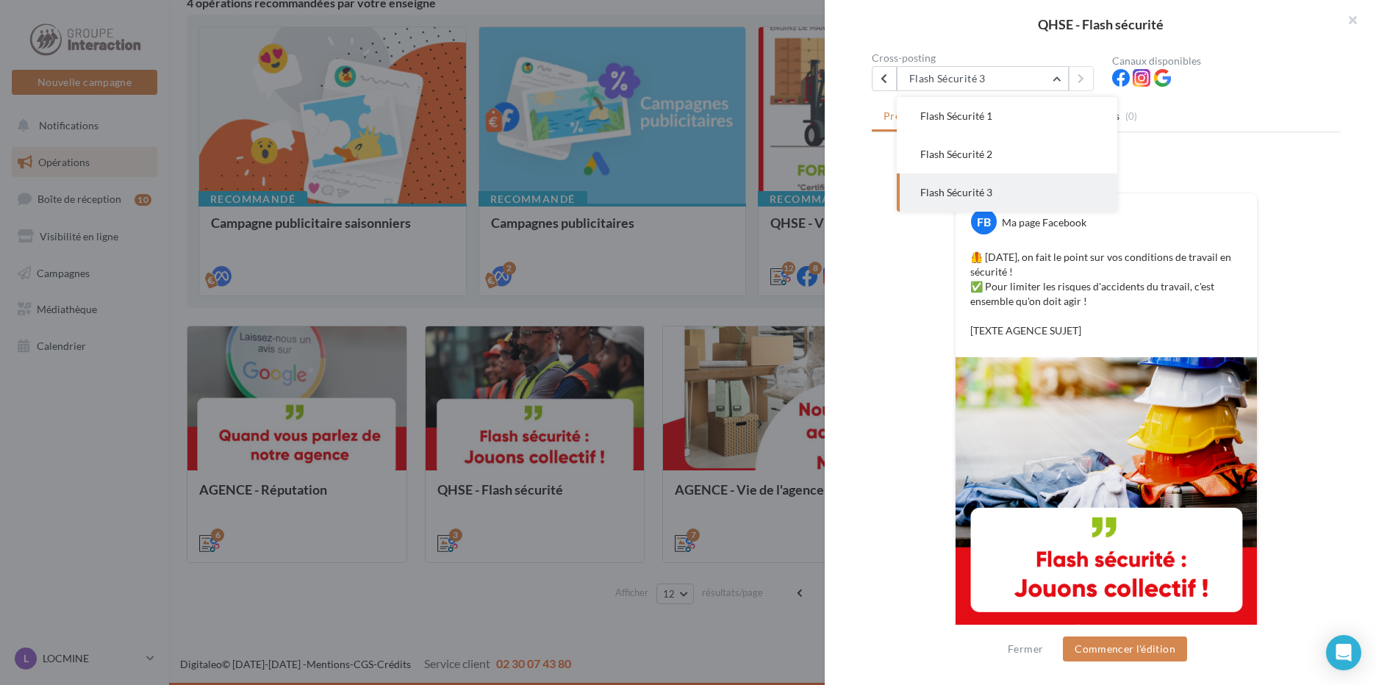
click at [1291, 245] on div "FB Ma page Facebook 🦺 [DATE], on fait le point sur vos conditions de travail en…" at bounding box center [1106, 417] width 469 height 523
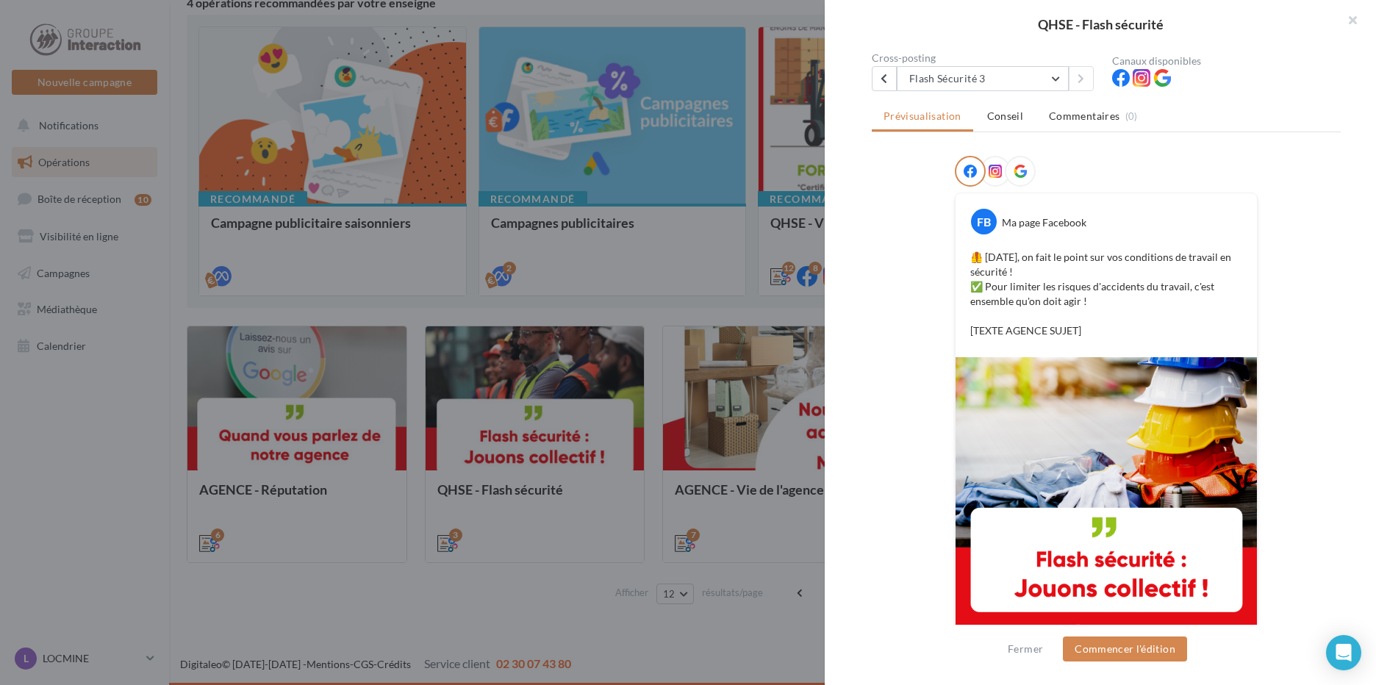
scroll to position [187, 0]
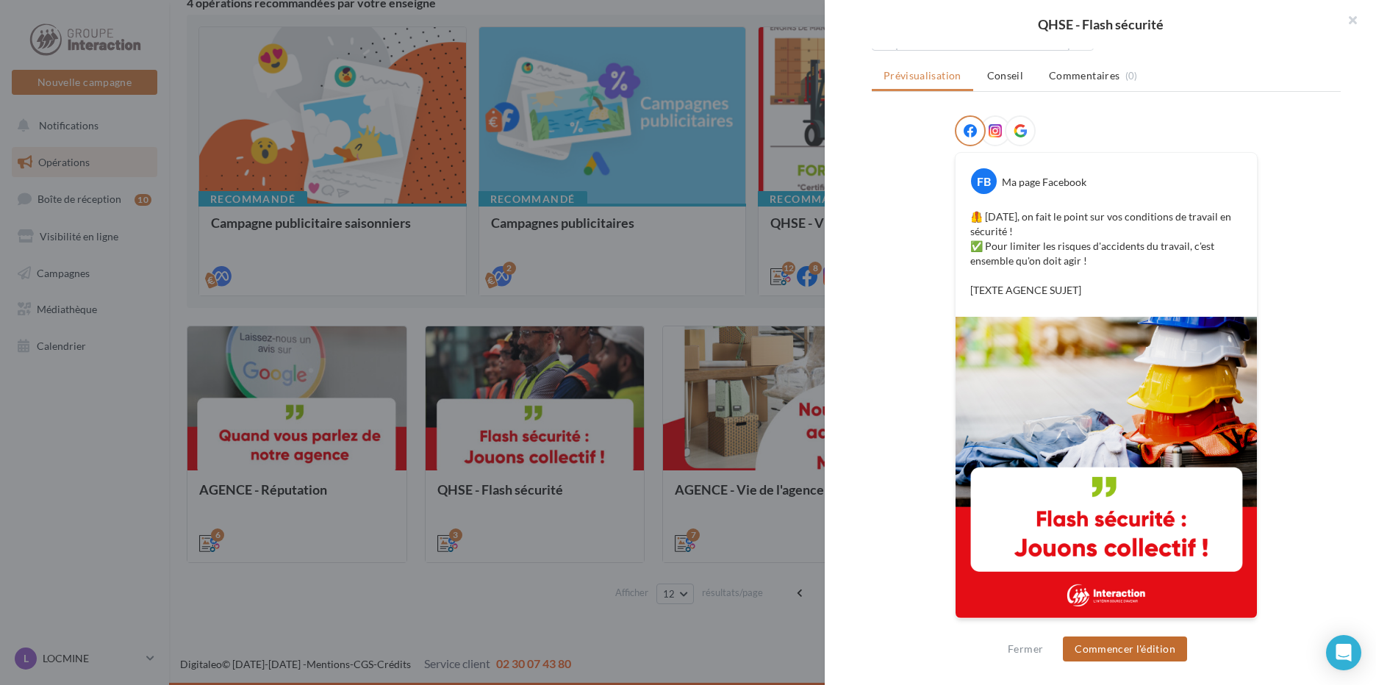
click at [1116, 653] on button "Commencer l'édition" at bounding box center [1125, 649] width 124 height 25
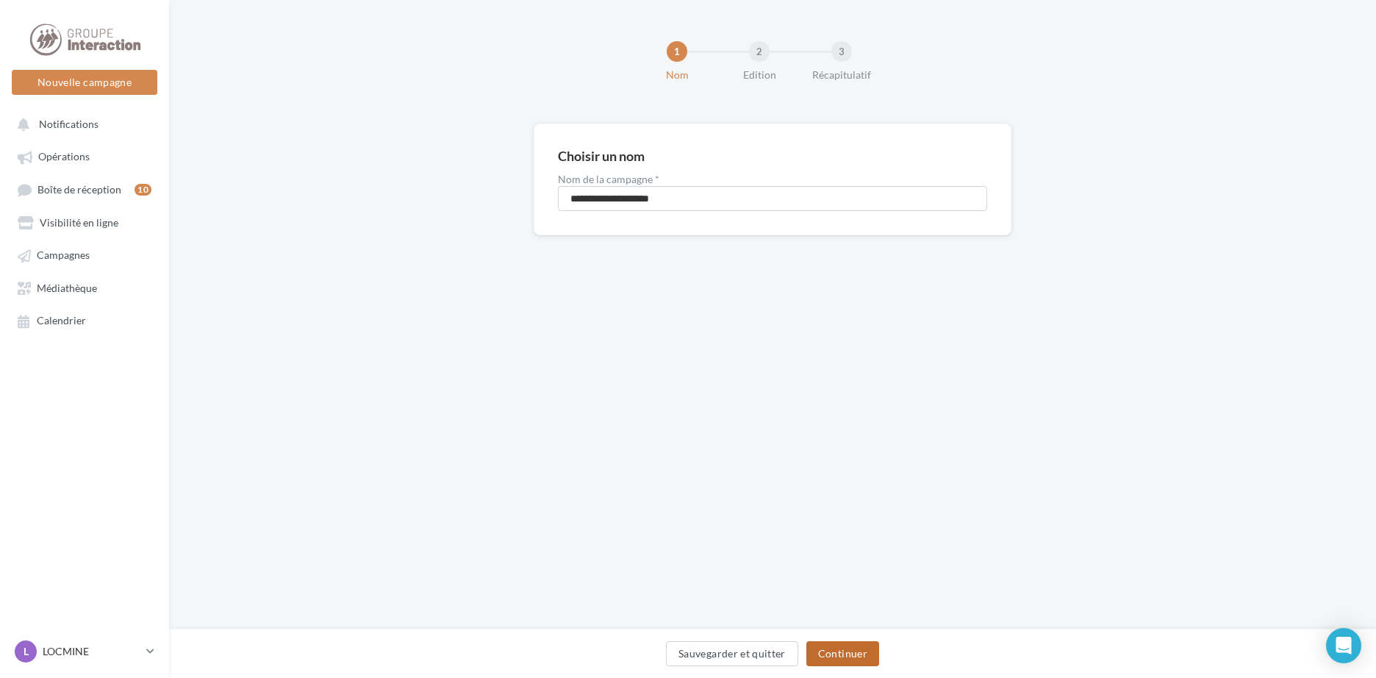
click at [841, 660] on button "Continuer" at bounding box center [843, 653] width 73 height 25
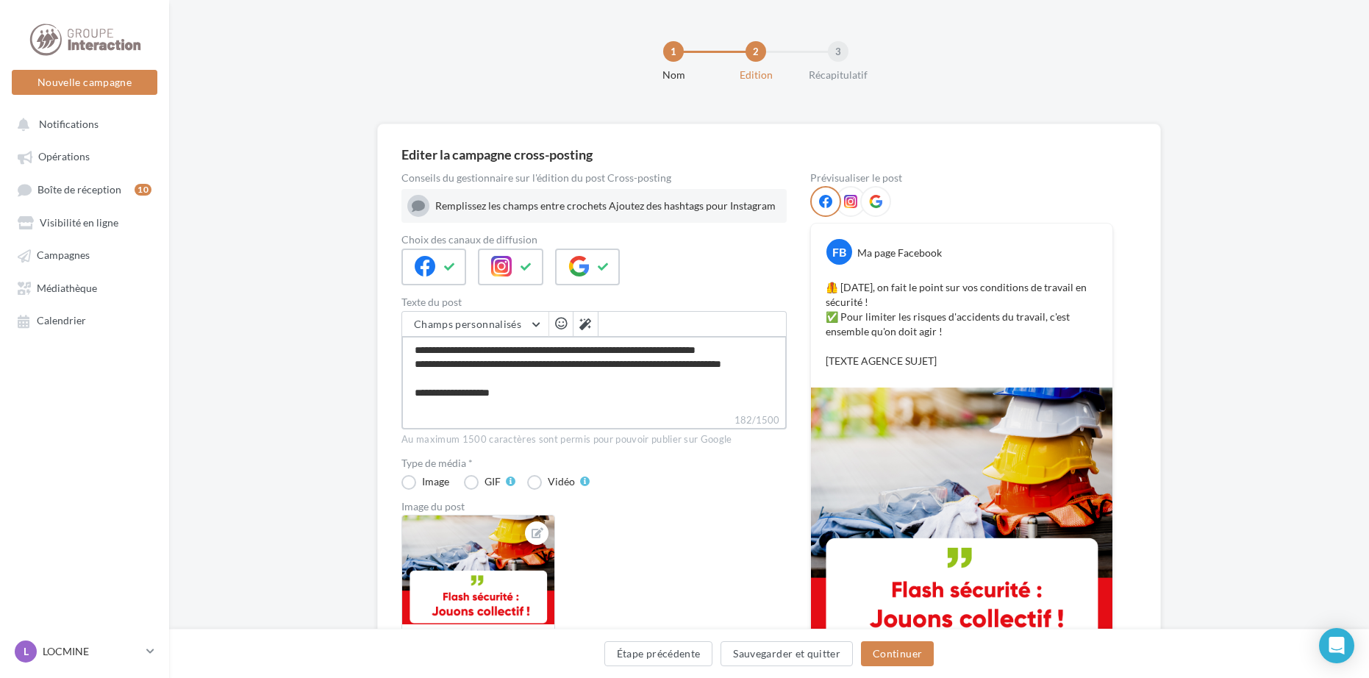
drag, startPoint x: 413, startPoint y: 346, endPoint x: 687, endPoint y: 431, distance: 286.5
click at [687, 431] on div "**********" at bounding box center [593, 378] width 385 height 135
paste textarea "**********"
type textarea "**********"
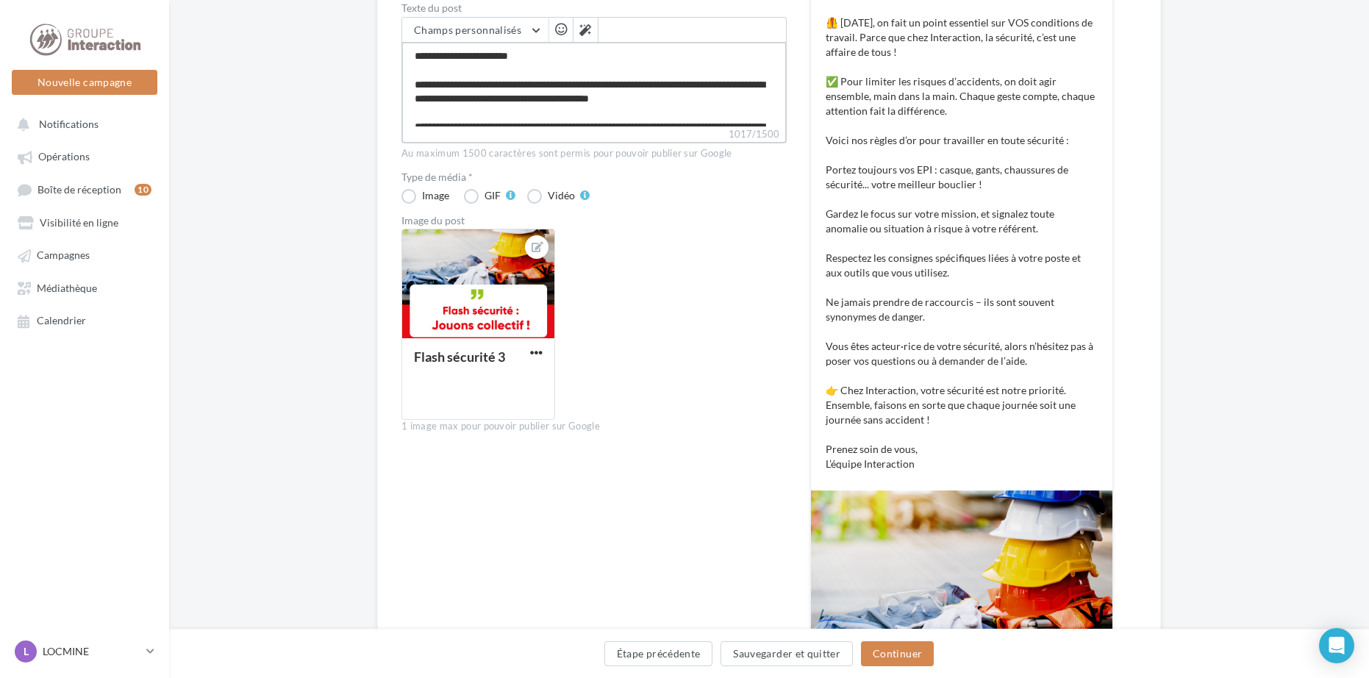
scroll to position [368, 0]
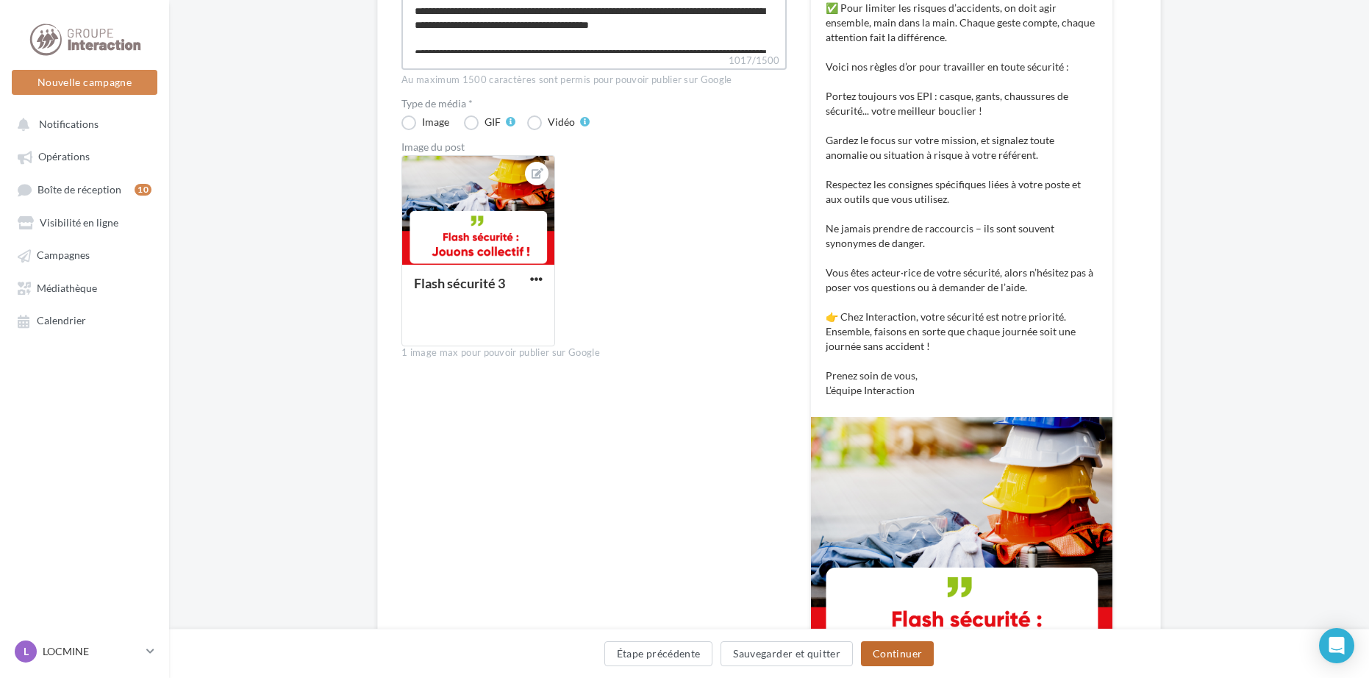
type textarea "**********"
click at [909, 652] on button "Continuer" at bounding box center [897, 653] width 73 height 25
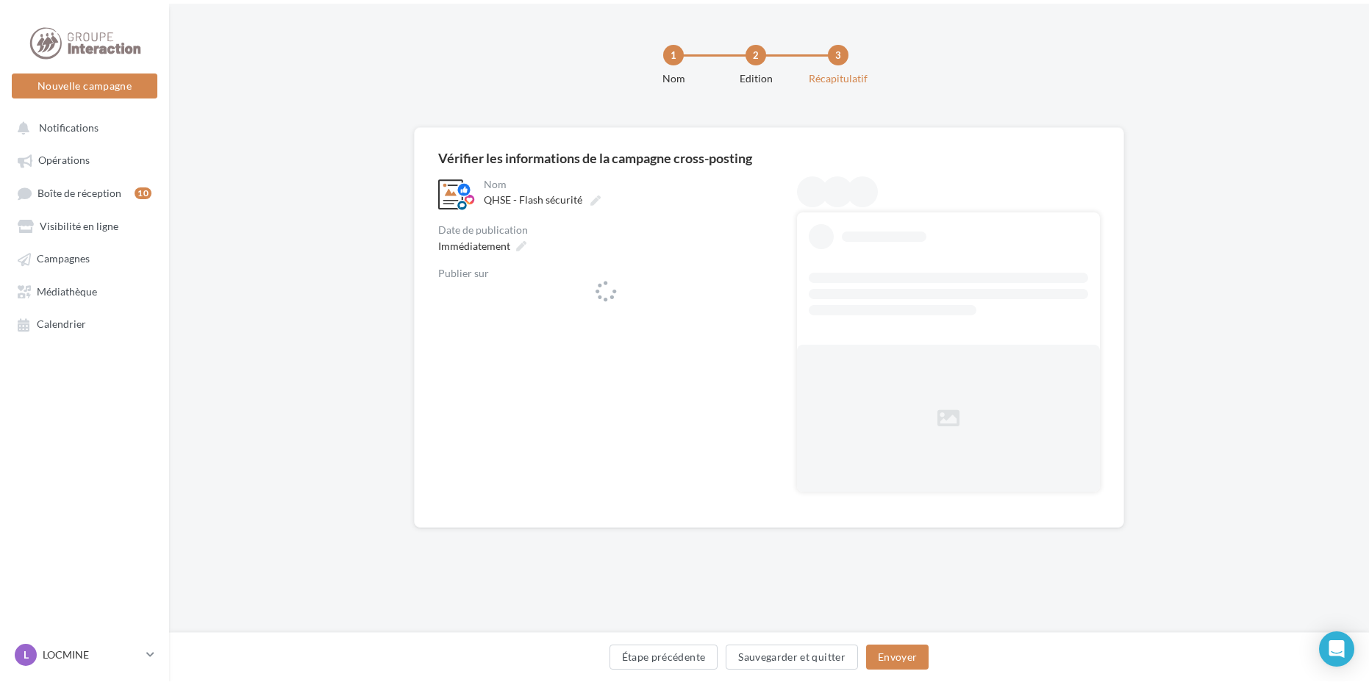
scroll to position [0, 0]
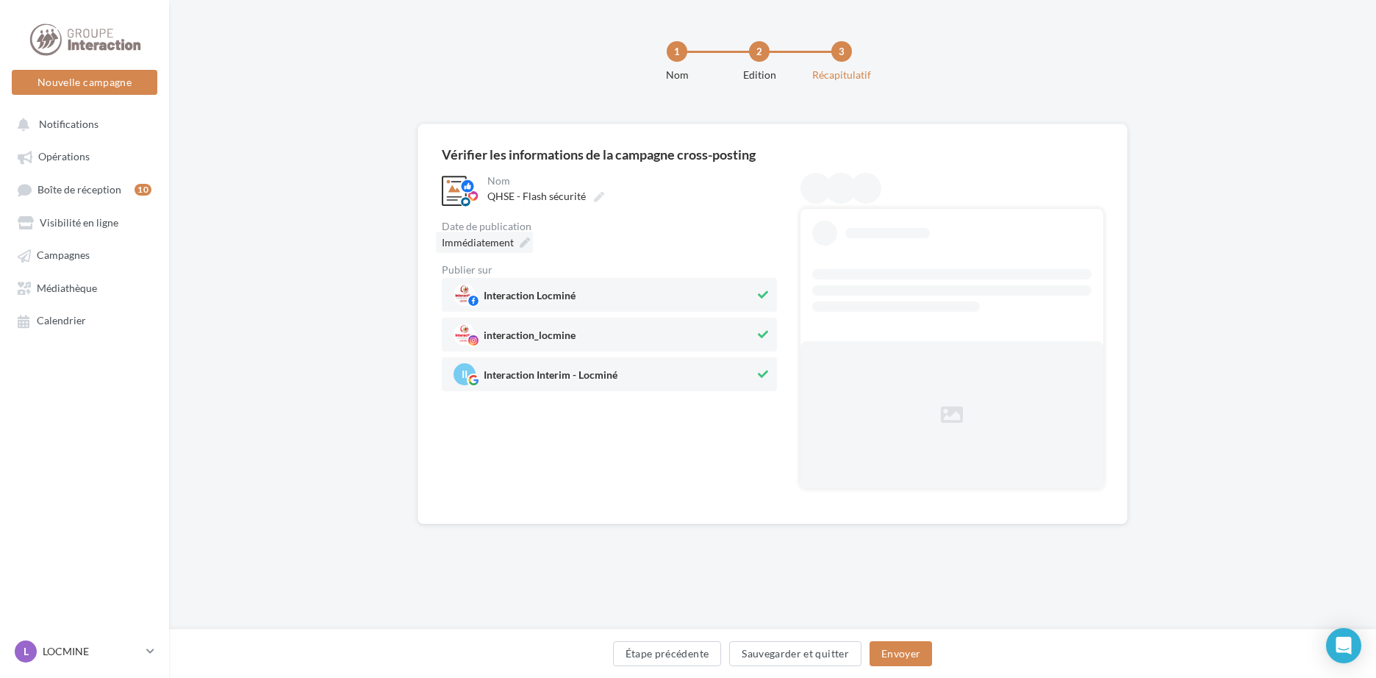
click at [512, 249] on span "Immédiatement" at bounding box center [478, 242] width 72 height 15
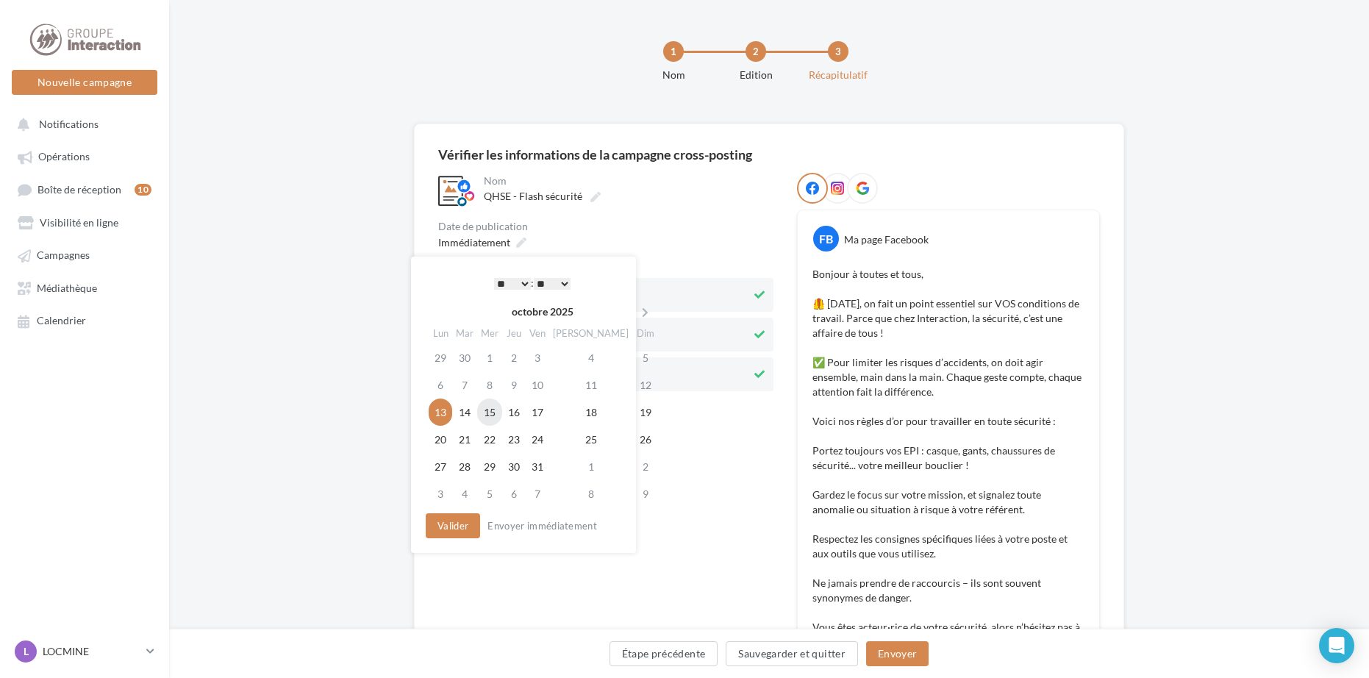
click at [502, 402] on td "15" at bounding box center [489, 411] width 25 height 27
click at [883, 651] on button "Envoyer" at bounding box center [897, 653] width 62 height 25
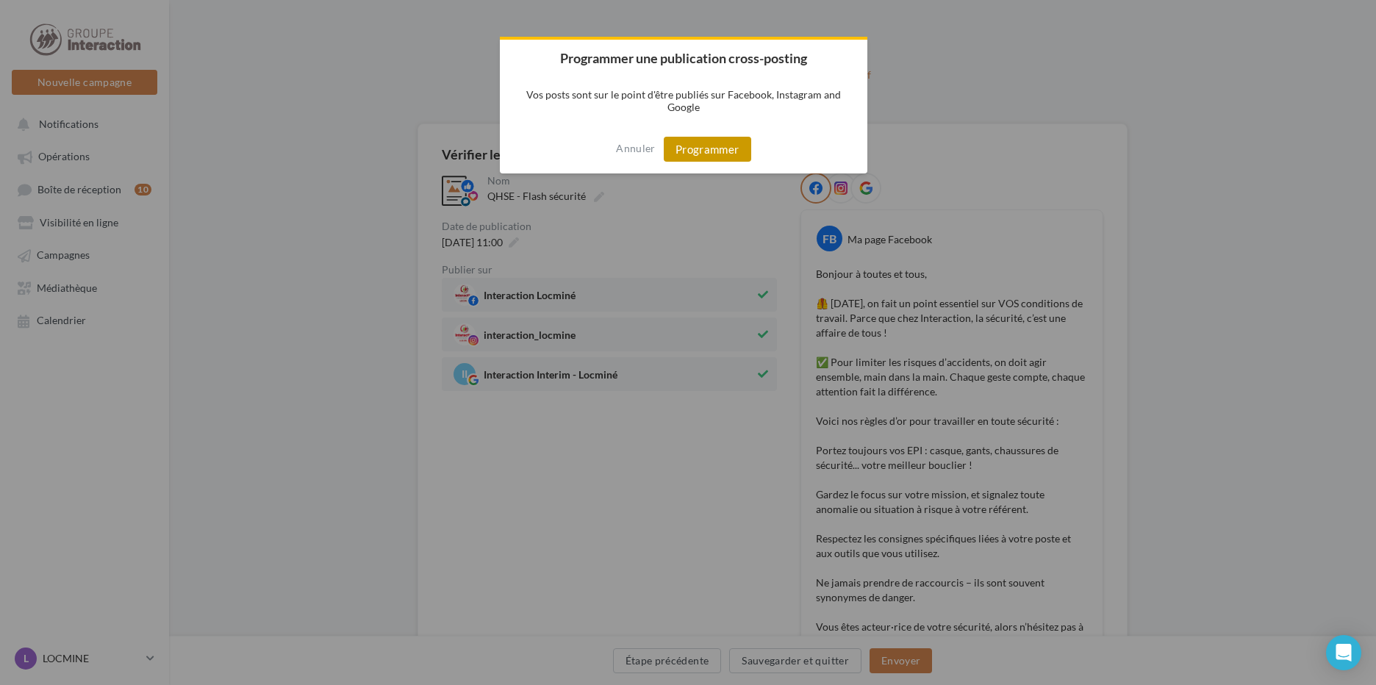
click at [735, 145] on button "Programmer" at bounding box center [707, 149] width 87 height 25
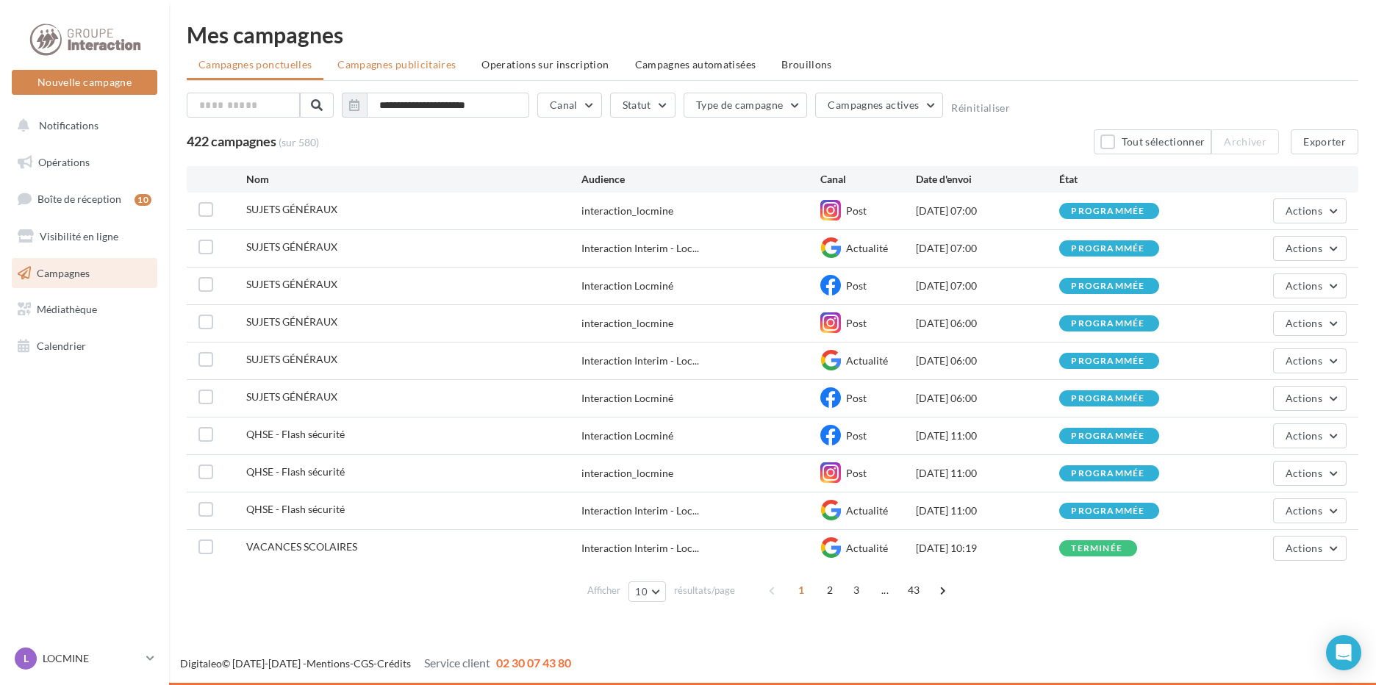
click at [426, 60] on span "Campagnes publicitaires" at bounding box center [396, 64] width 118 height 12
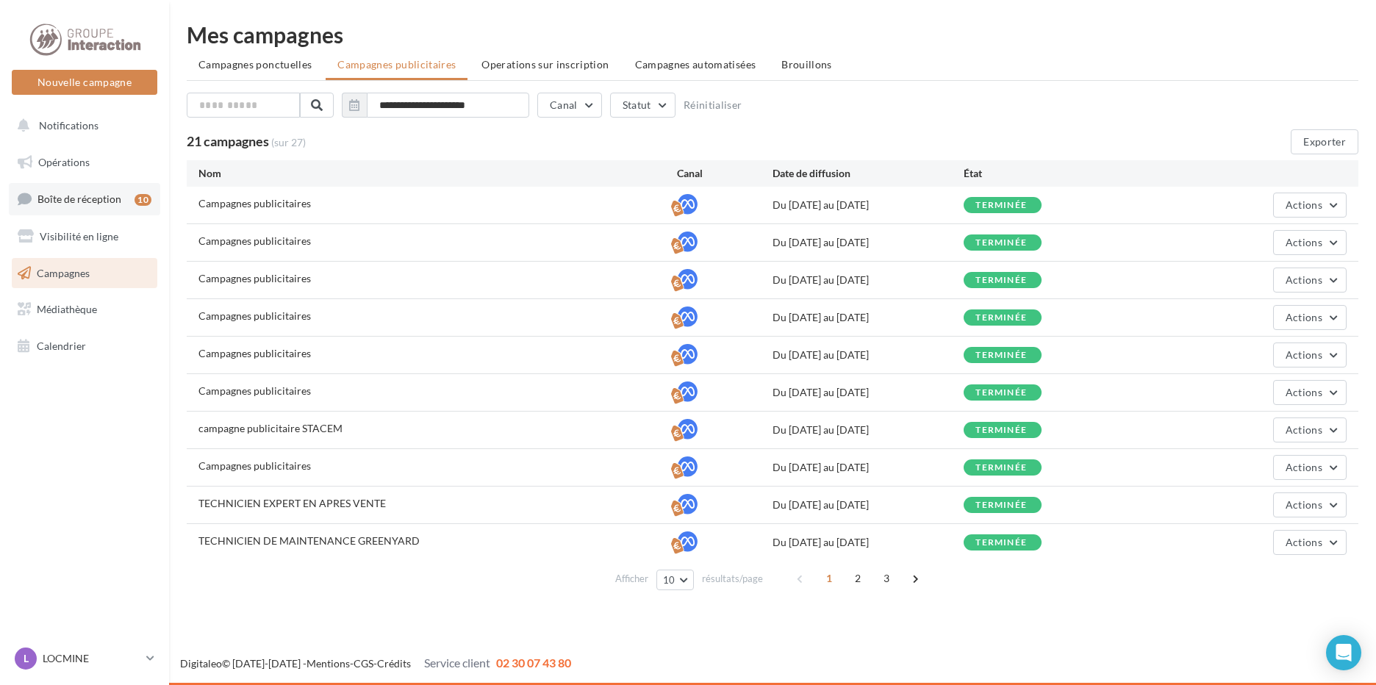
click at [86, 190] on link "Boîte de réception 10" at bounding box center [84, 199] width 151 height 32
